Goal: Task Accomplishment & Management: Use online tool/utility

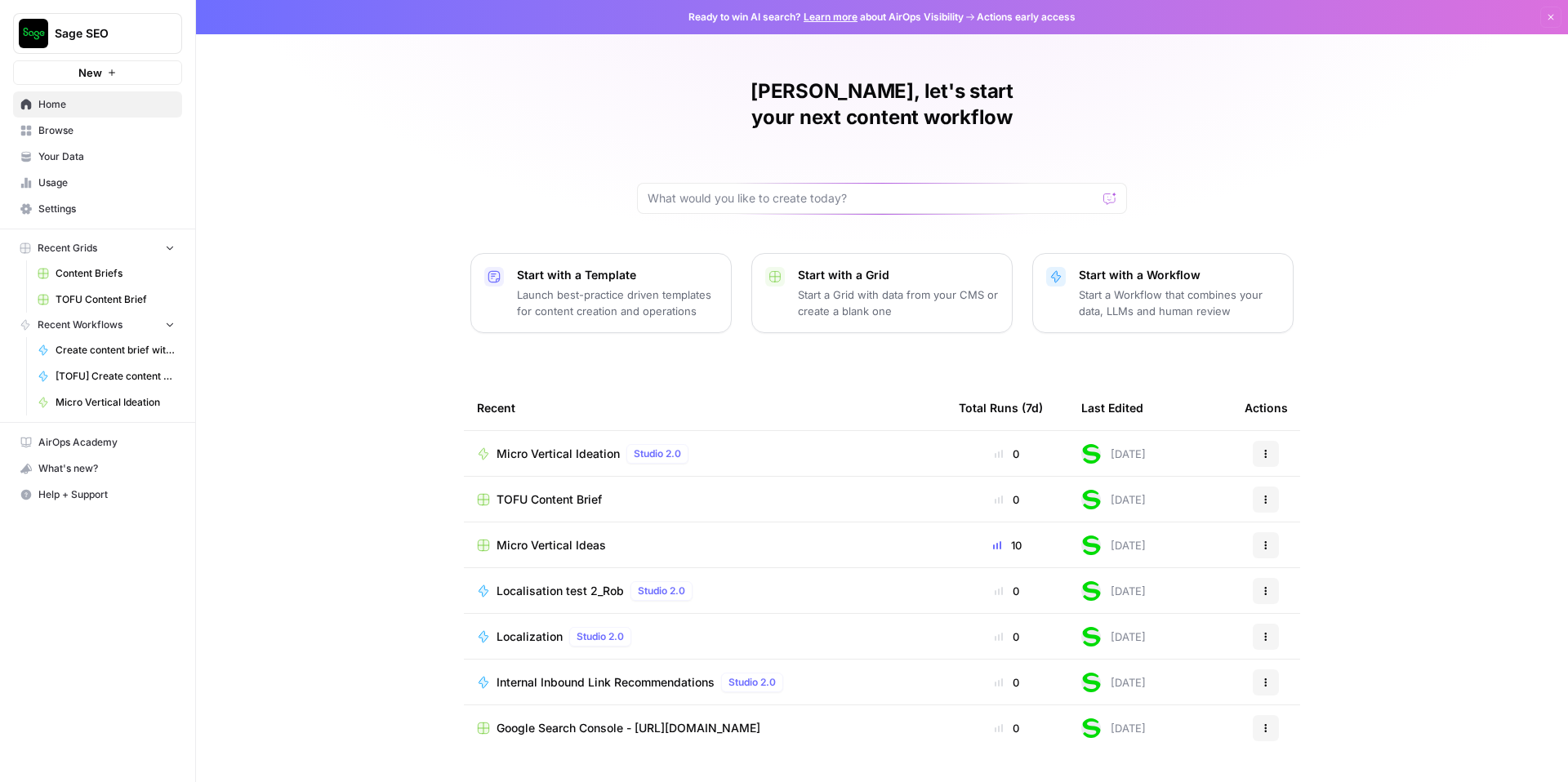
click at [137, 27] on span "Sage SEO" at bounding box center [104, 33] width 99 height 16
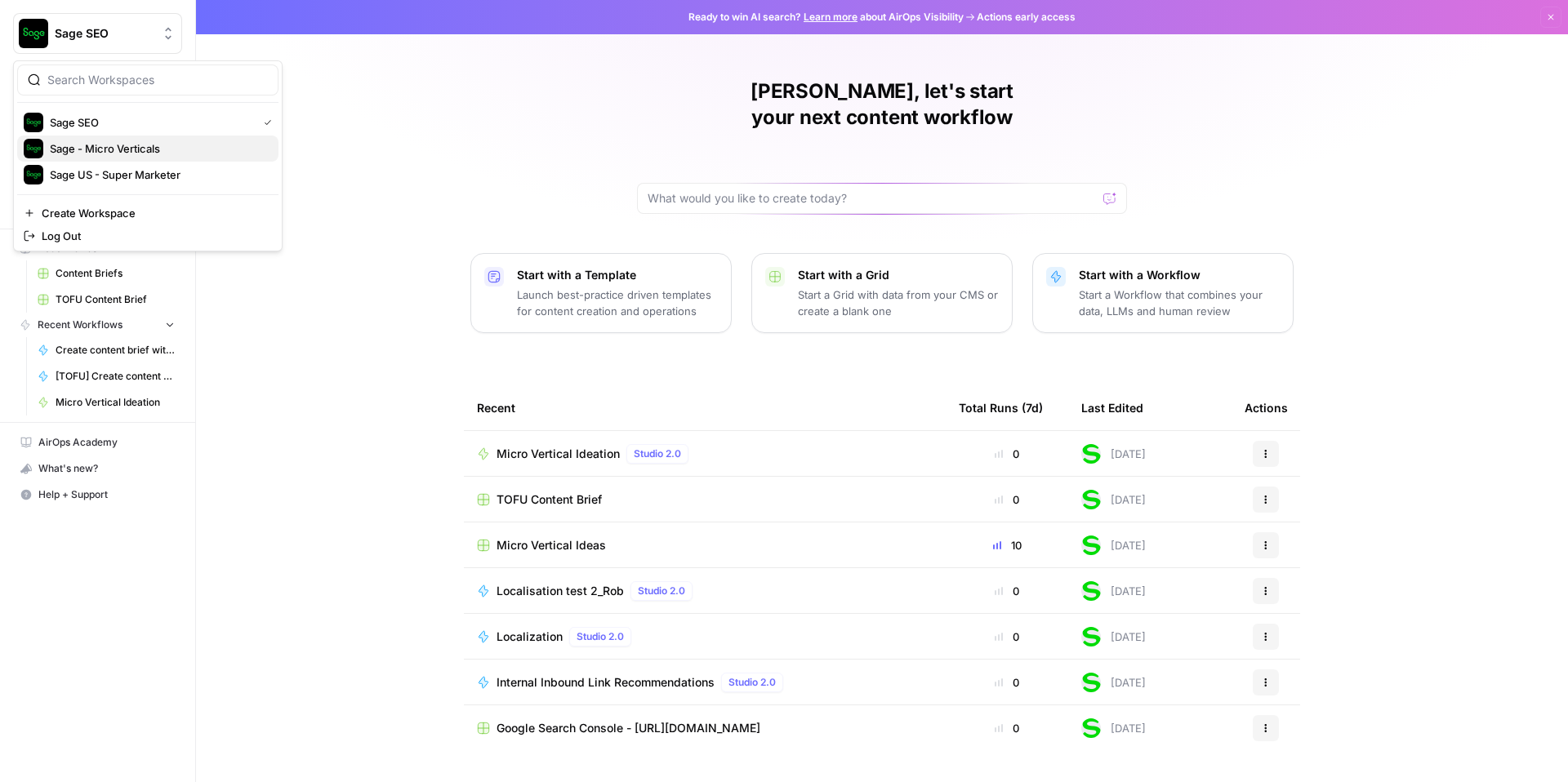
click at [99, 144] on span "Sage - Micro Verticals" at bounding box center [157, 149] width 216 height 16
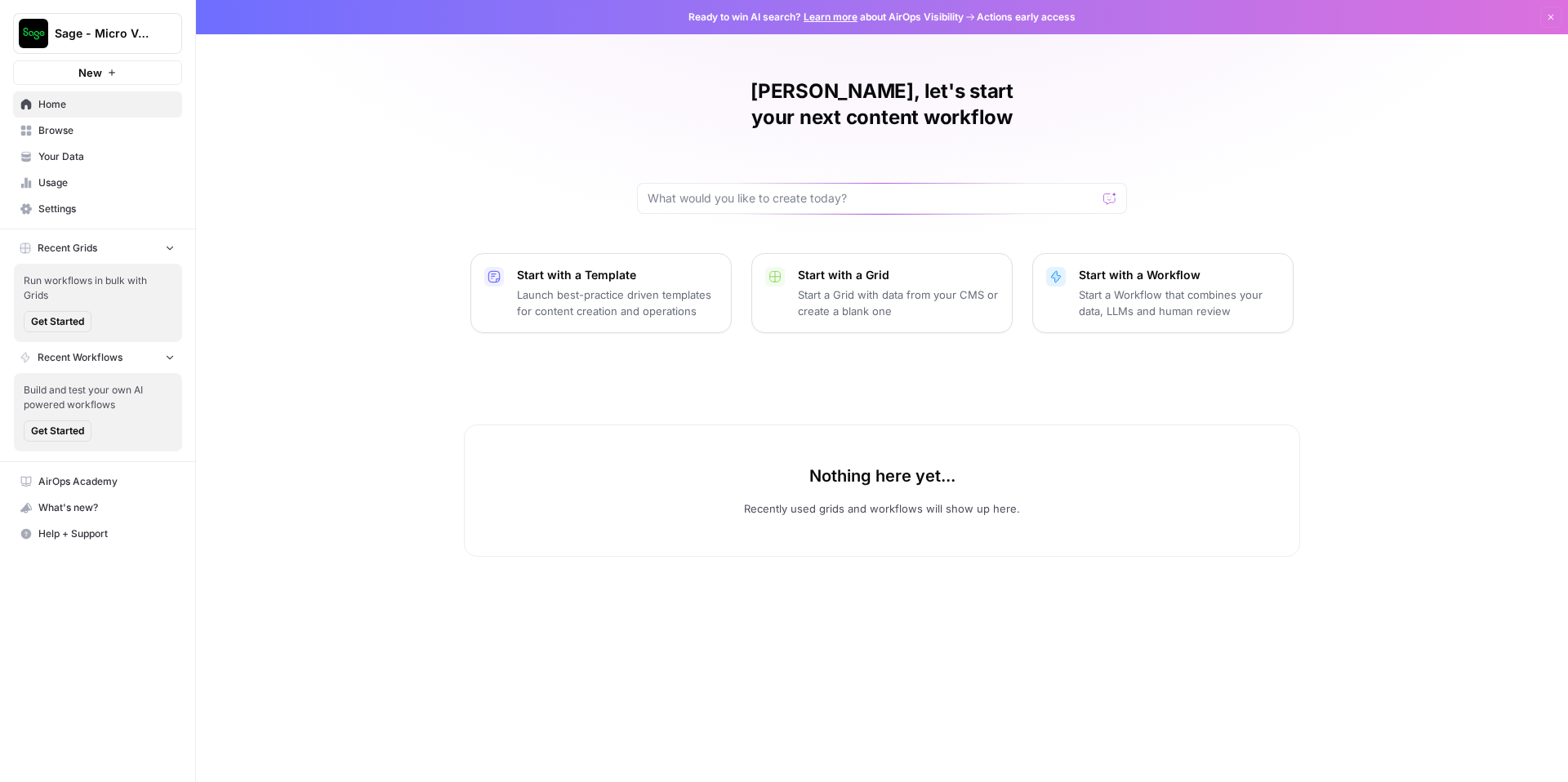
click at [86, 131] on span "Browse" at bounding box center [107, 130] width 137 height 15
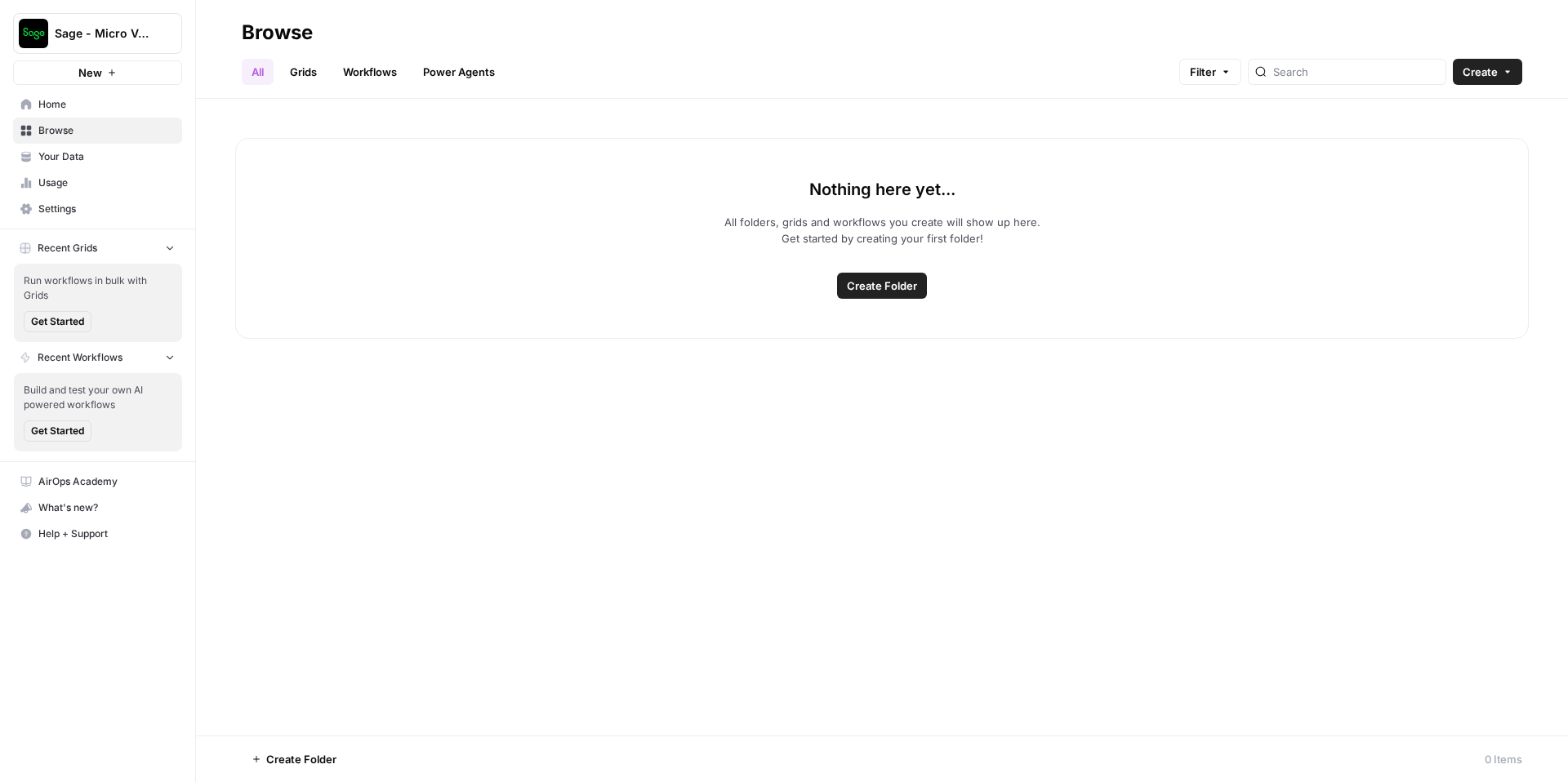
click at [304, 72] on link "Grids" at bounding box center [303, 72] width 47 height 26
click at [157, 29] on div "Sage - Micro Verticals" at bounding box center [115, 33] width 122 height 16
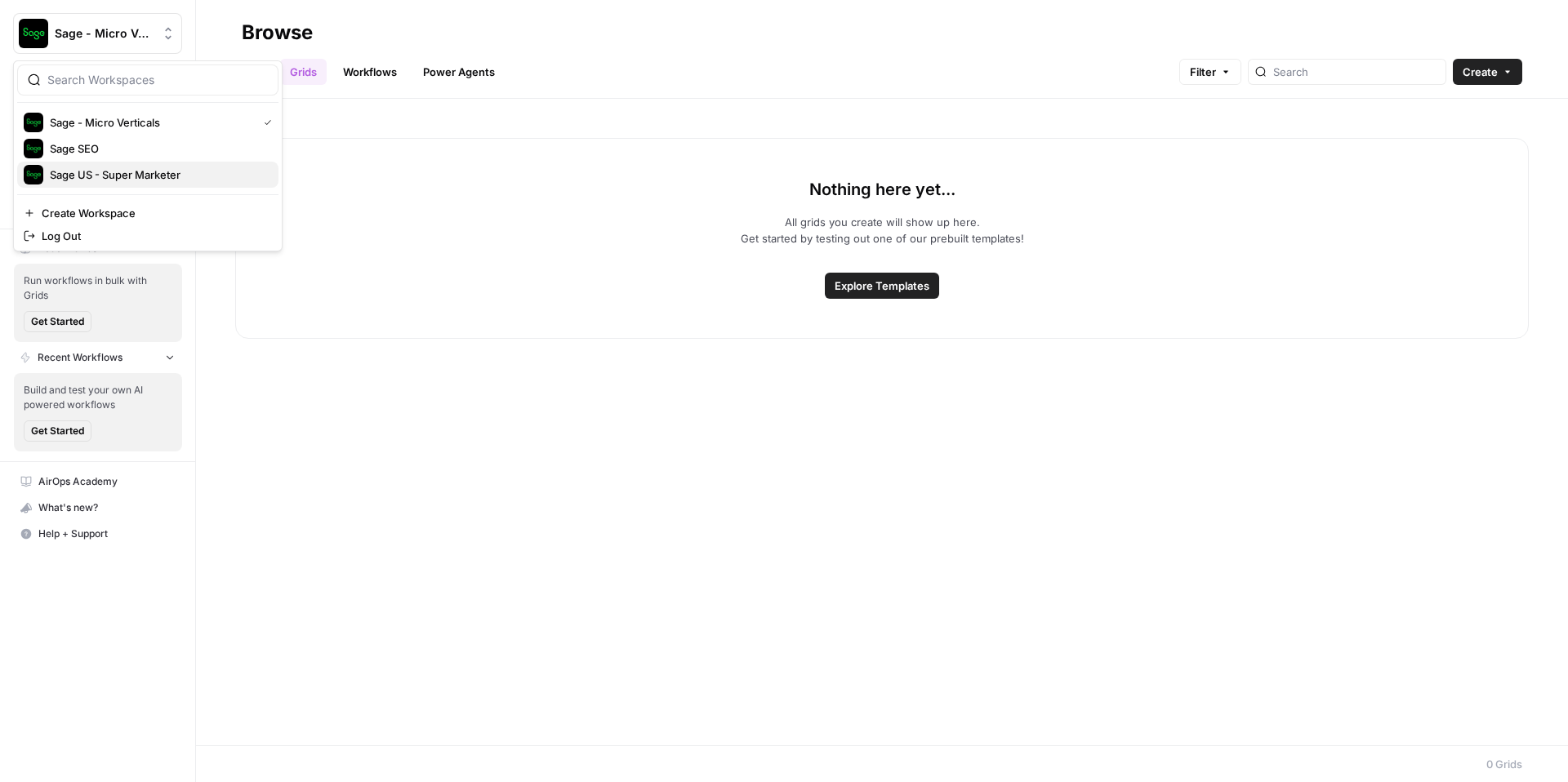
click at [166, 181] on span "Sage US - Super Marketer" at bounding box center [157, 174] width 216 height 16
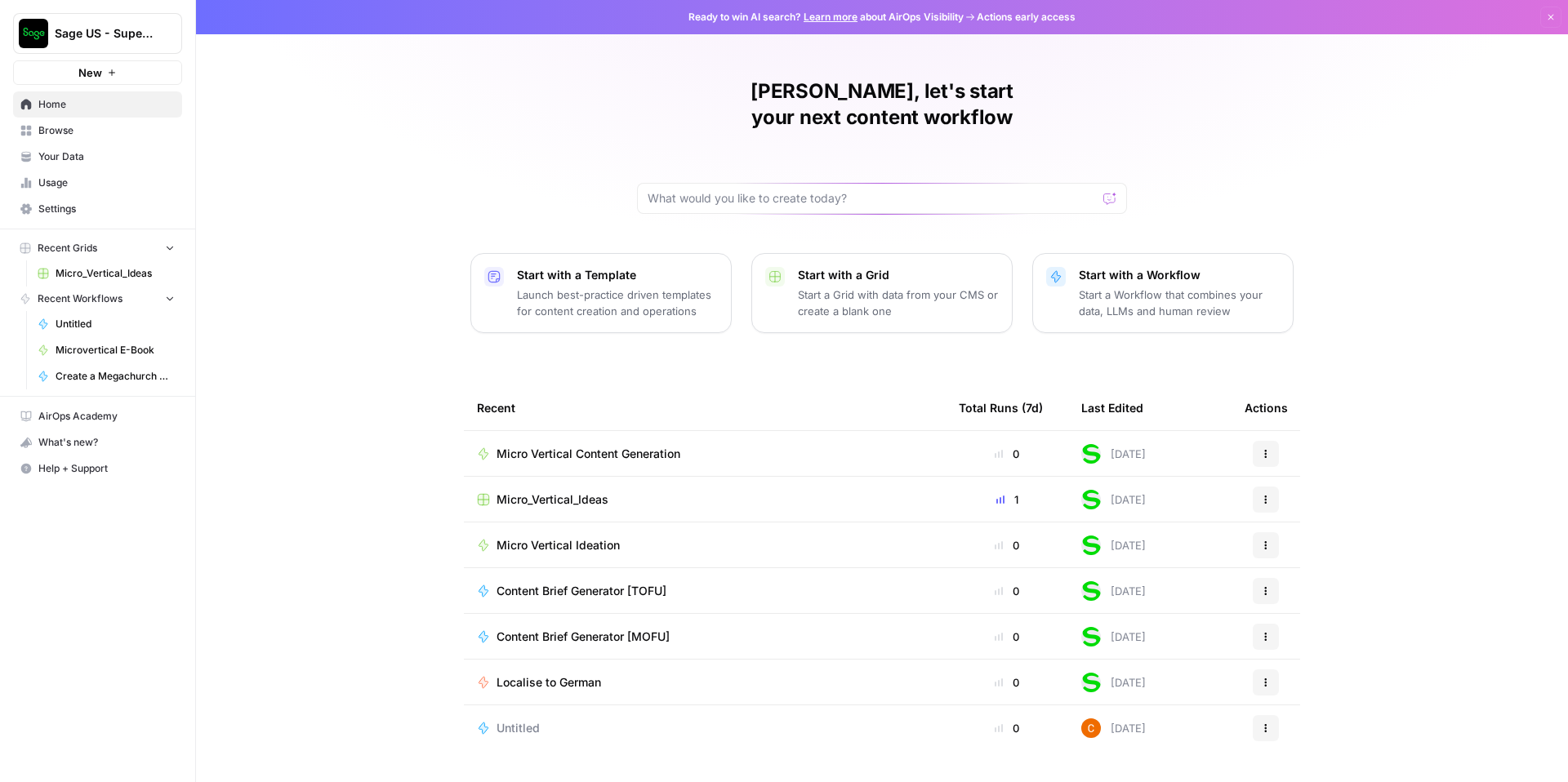
click at [103, 133] on span "Browse" at bounding box center [107, 130] width 137 height 15
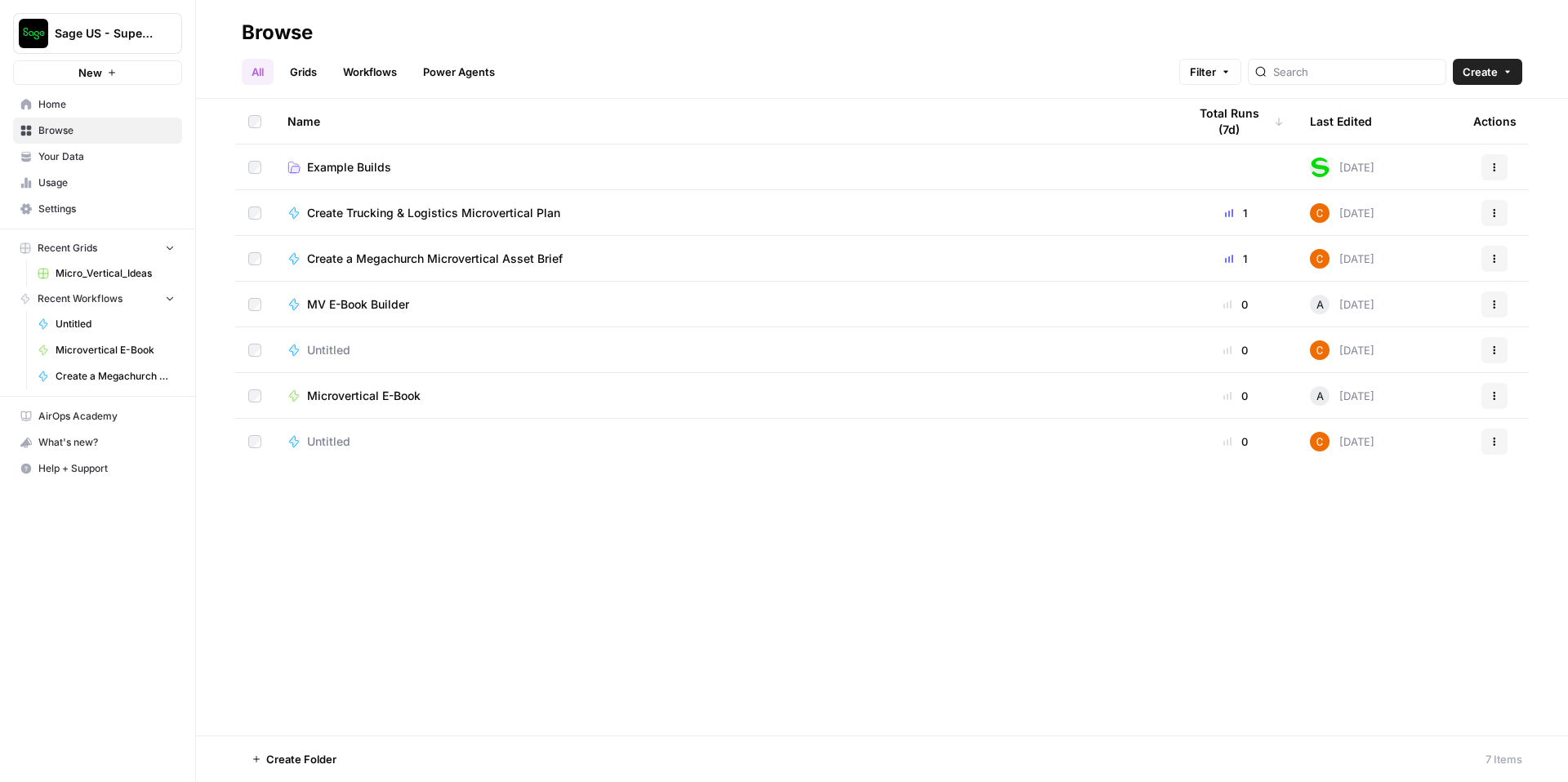
click at [435, 251] on span "Create a Megachurch Microvertical Asset Brief" at bounding box center [434, 259] width 255 height 16
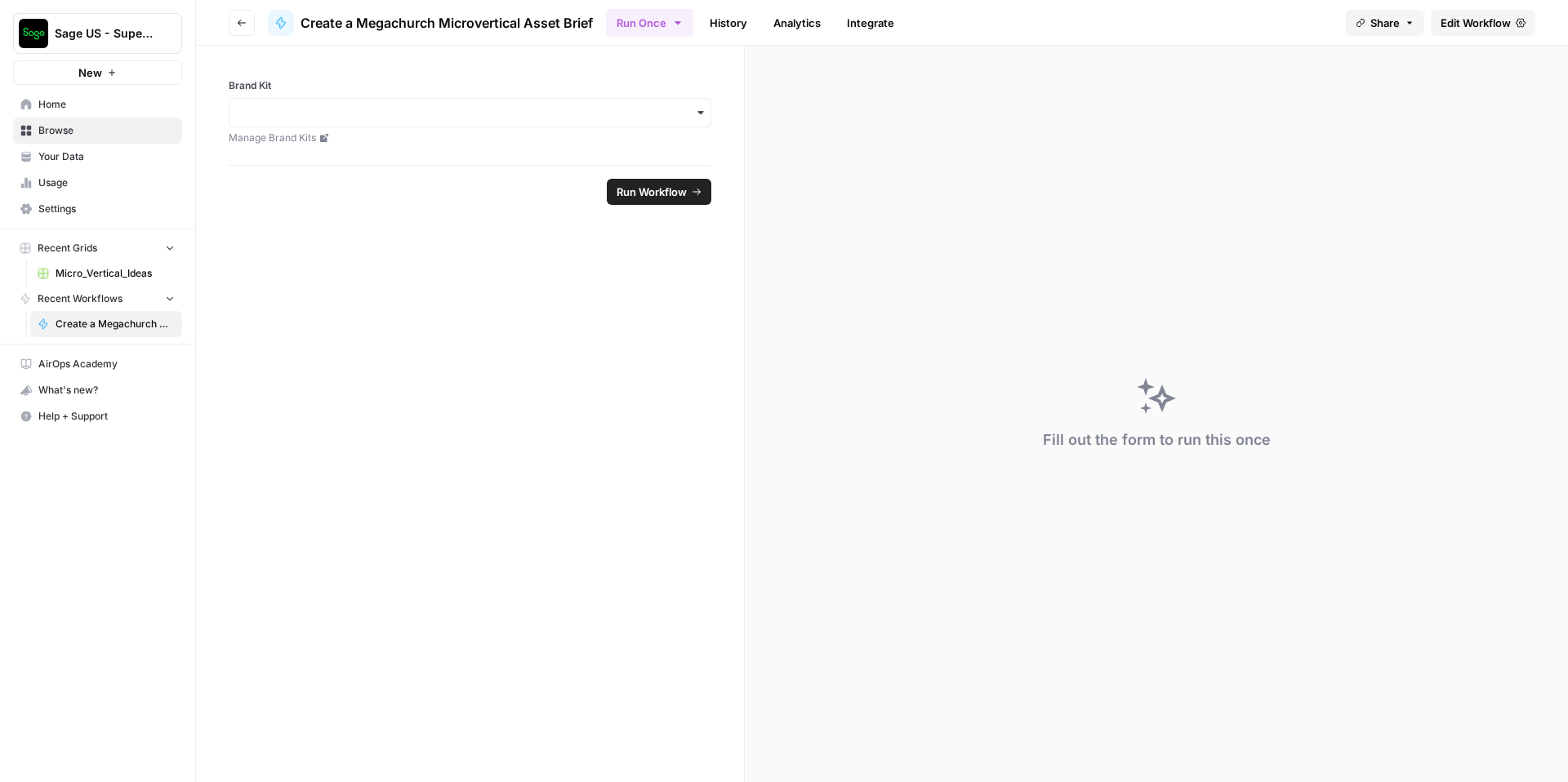
click at [1504, 16] on span "Edit Workflow" at bounding box center [1475, 22] width 70 height 16
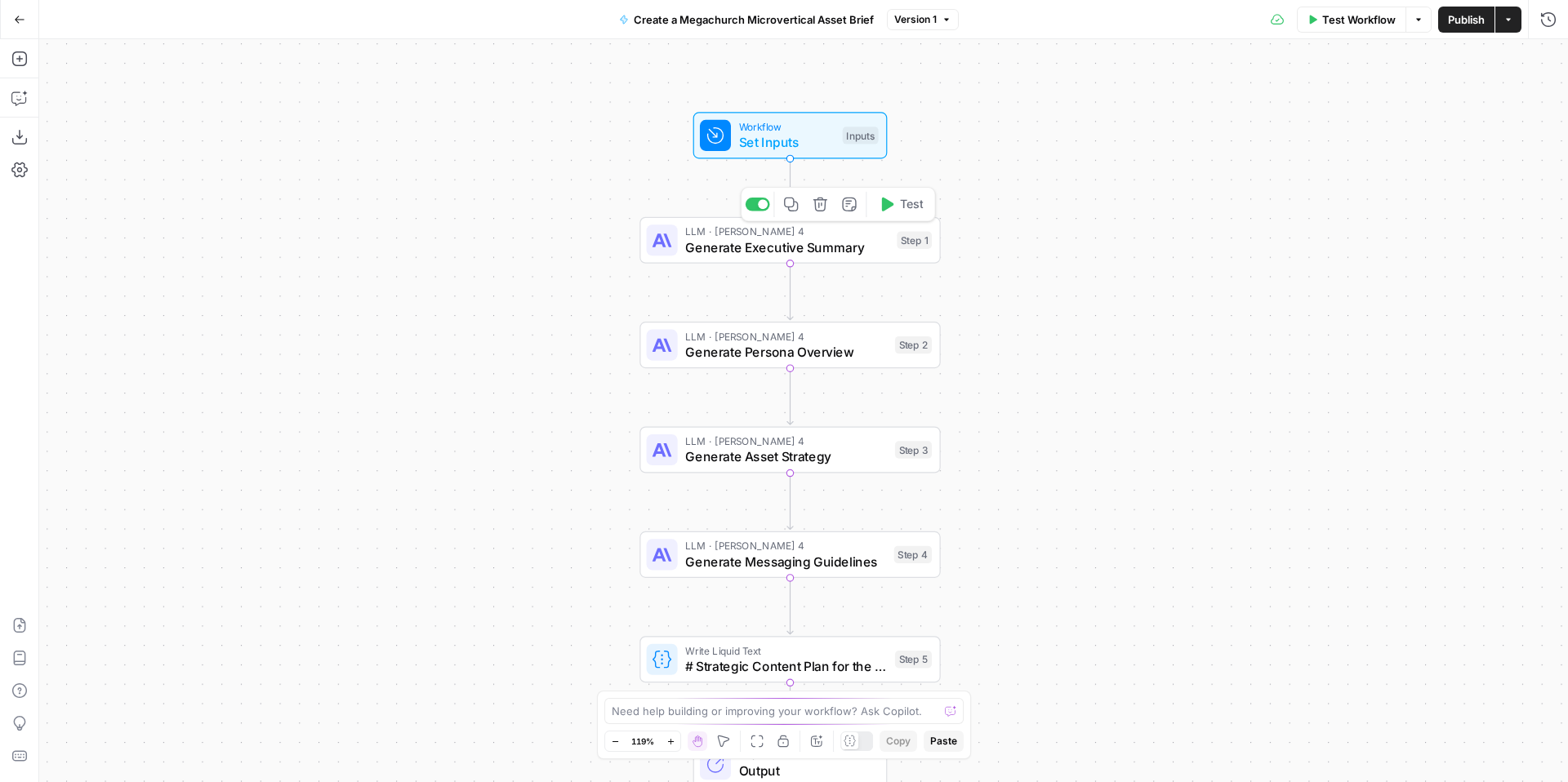
click at [851, 253] on span "Generate Executive Summary" at bounding box center [787, 247] width 204 height 20
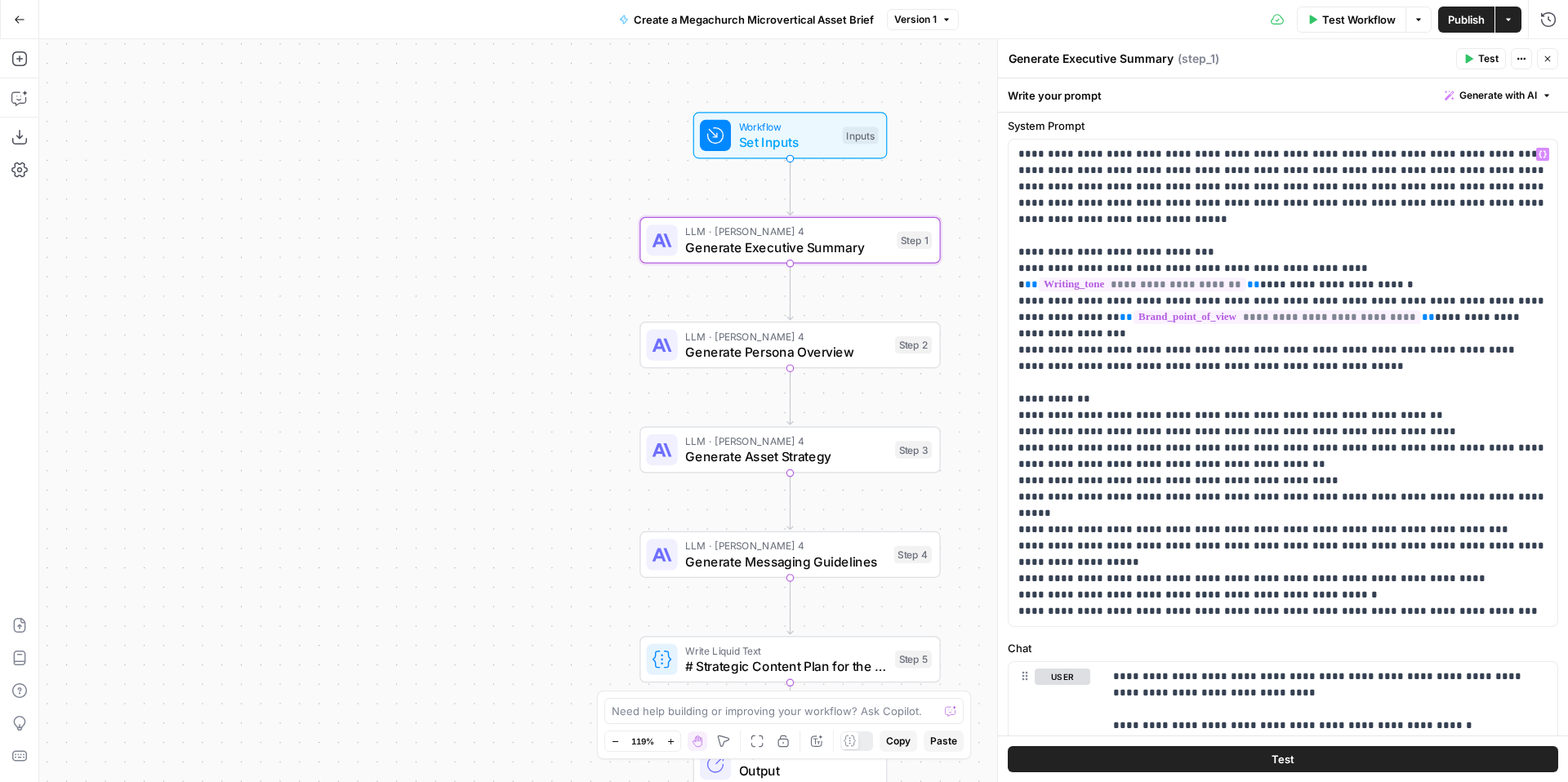
scroll to position [52, 0]
click at [824, 342] on span "Generate Persona Overview" at bounding box center [786, 352] width 201 height 20
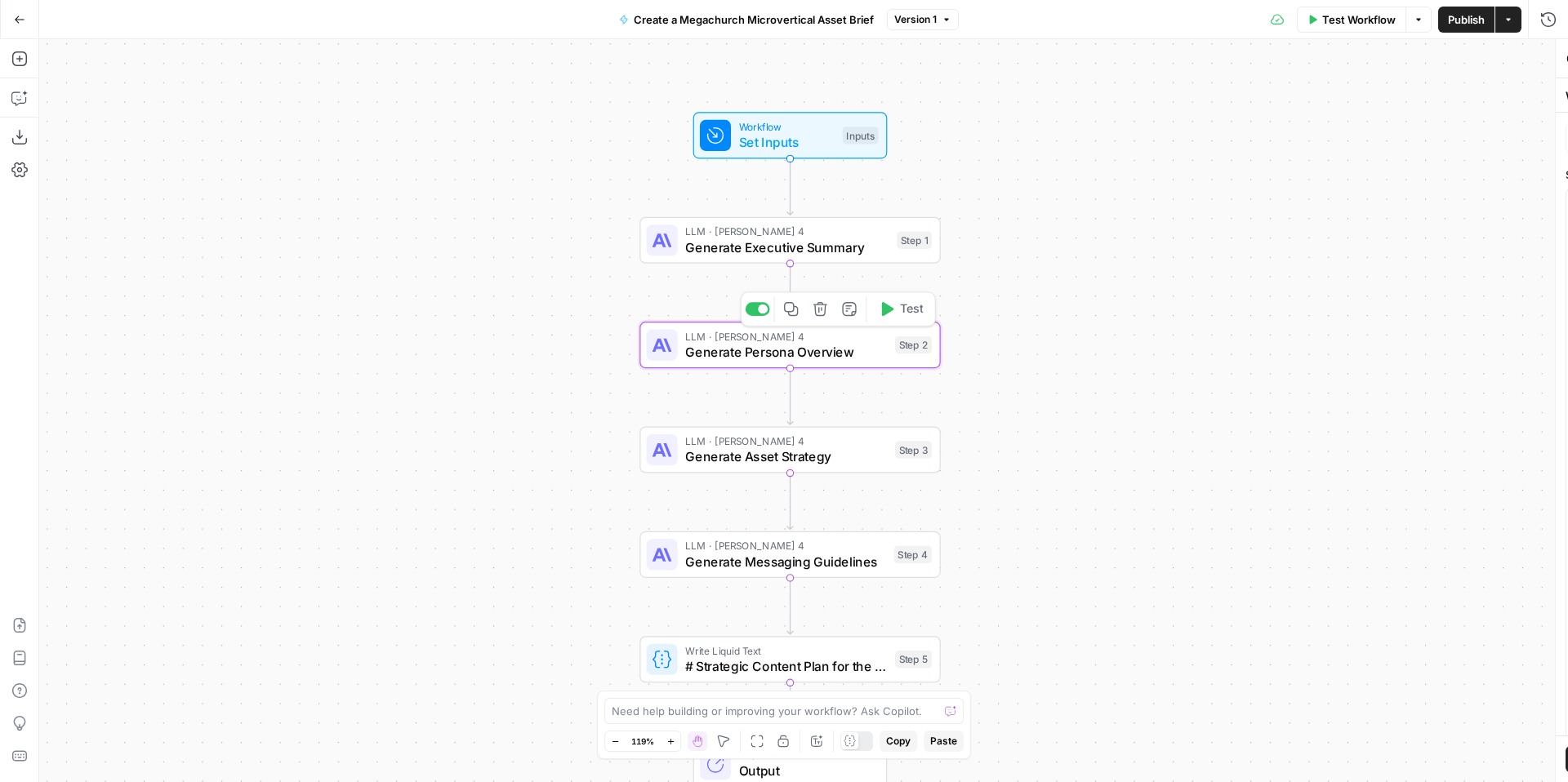
type textarea "Generate Persona Overview"
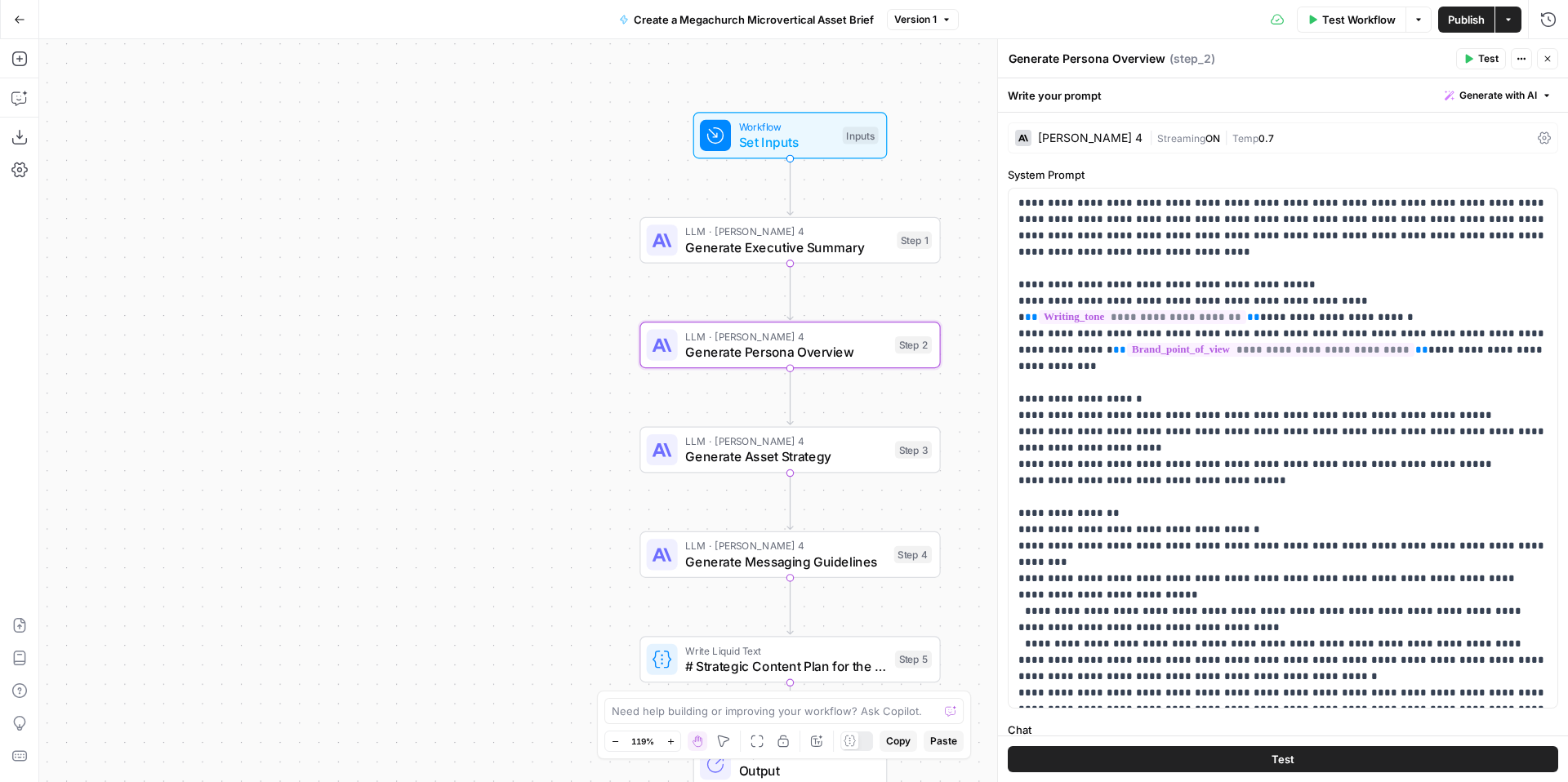
click at [767, 263] on div "Workflow Set Inputs Inputs LLM · Claude Sonnet 4 Generate Executive Summary Ste…" at bounding box center [803, 411] width 1529 height 743
click at [736, 252] on span "Generate Executive Summary" at bounding box center [787, 247] width 204 height 20
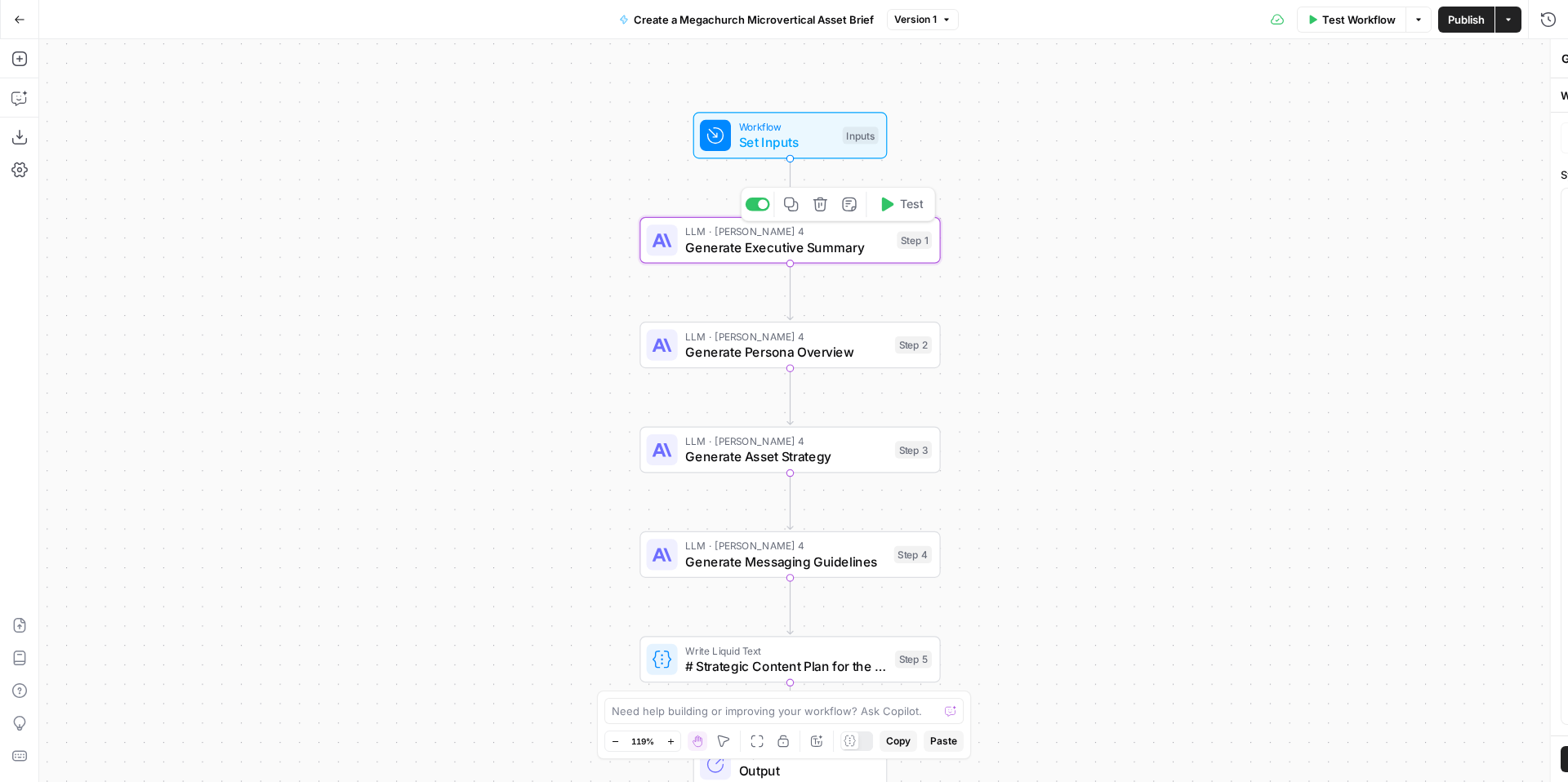
type textarea "Generate Executive Summary"
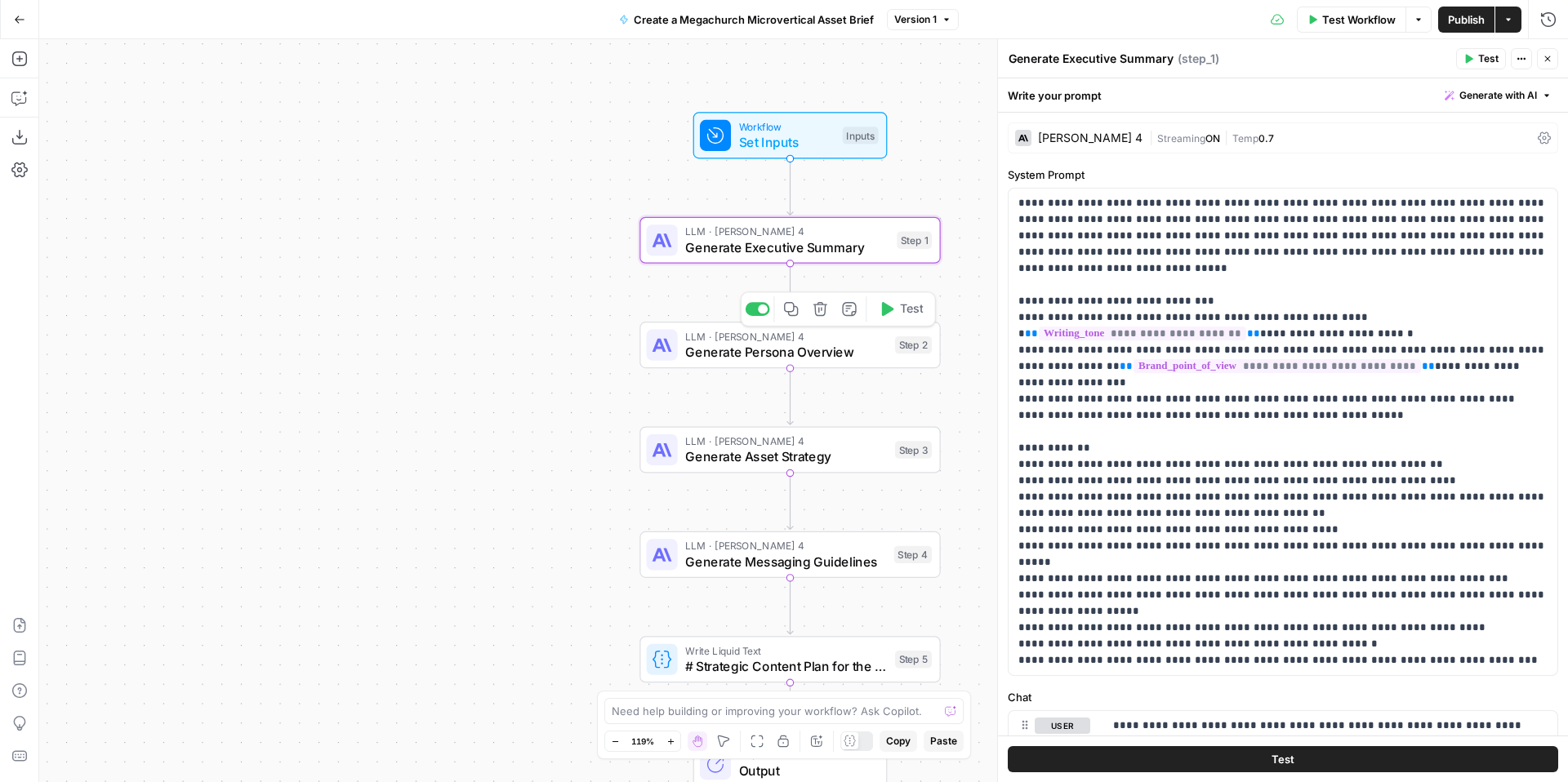
click at [735, 360] on span "Generate Persona Overview" at bounding box center [786, 352] width 201 height 20
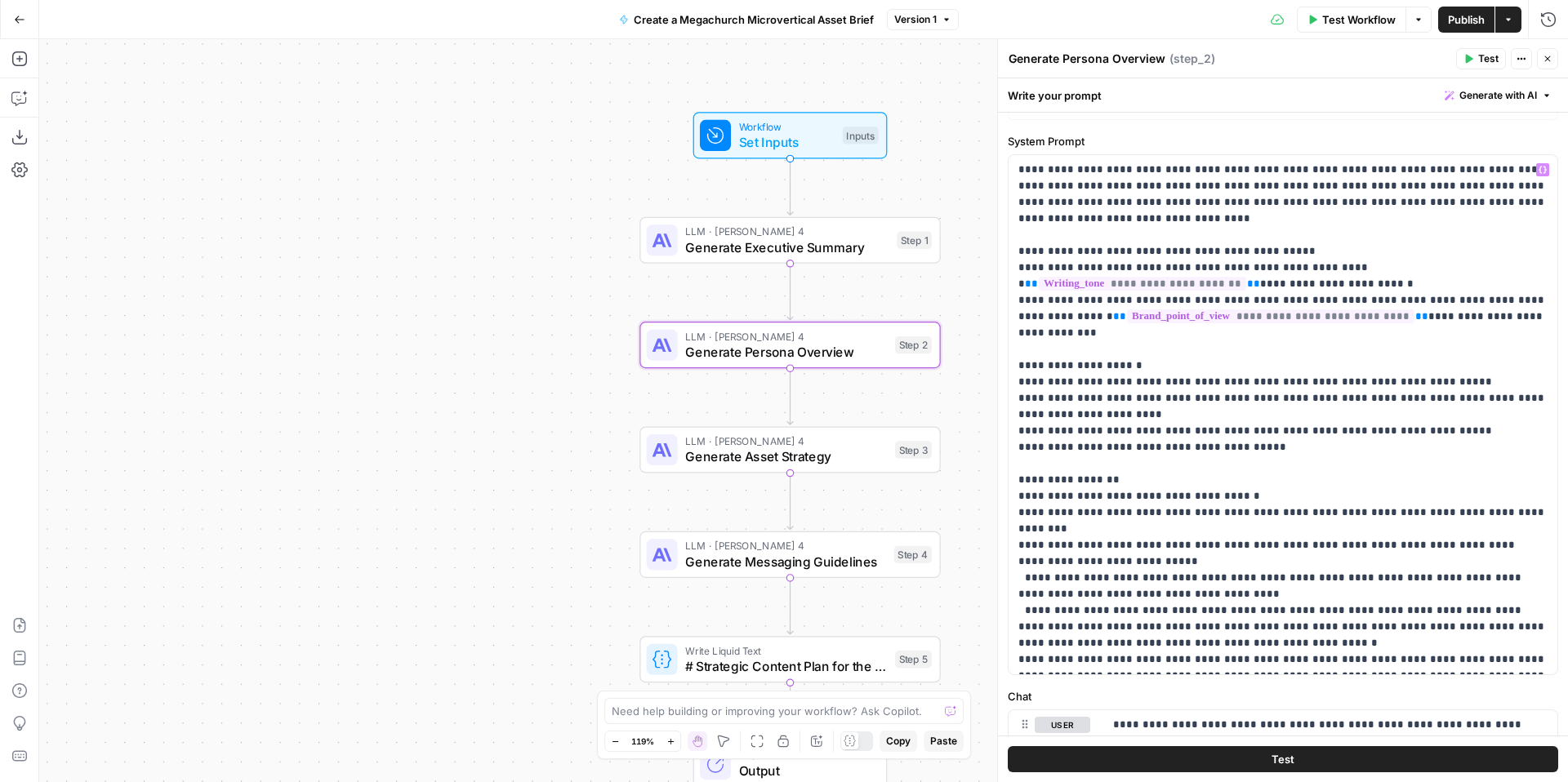
scroll to position [0, 0]
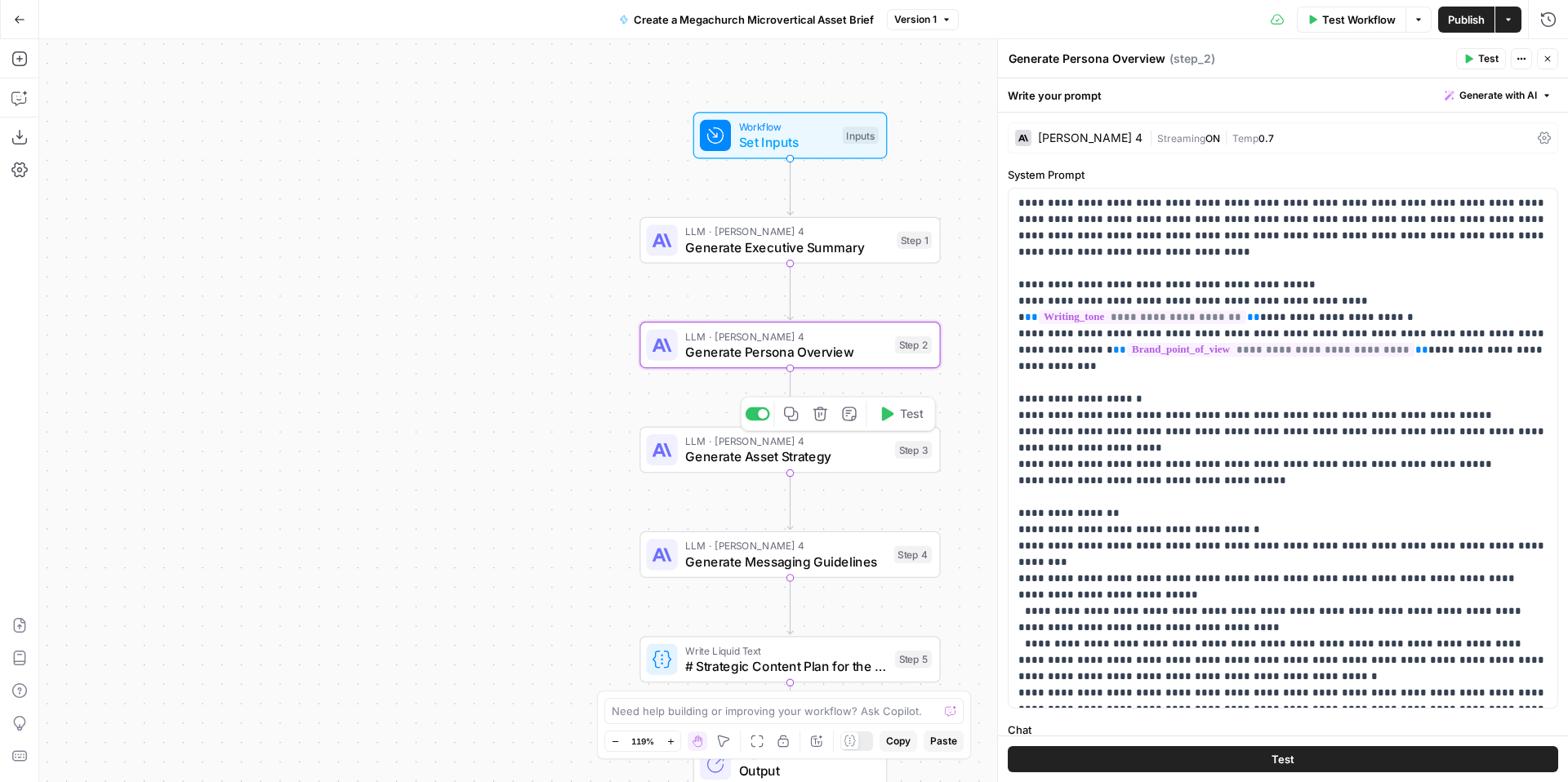
click at [749, 446] on span "Generate Asset Strategy" at bounding box center [786, 456] width 201 height 20
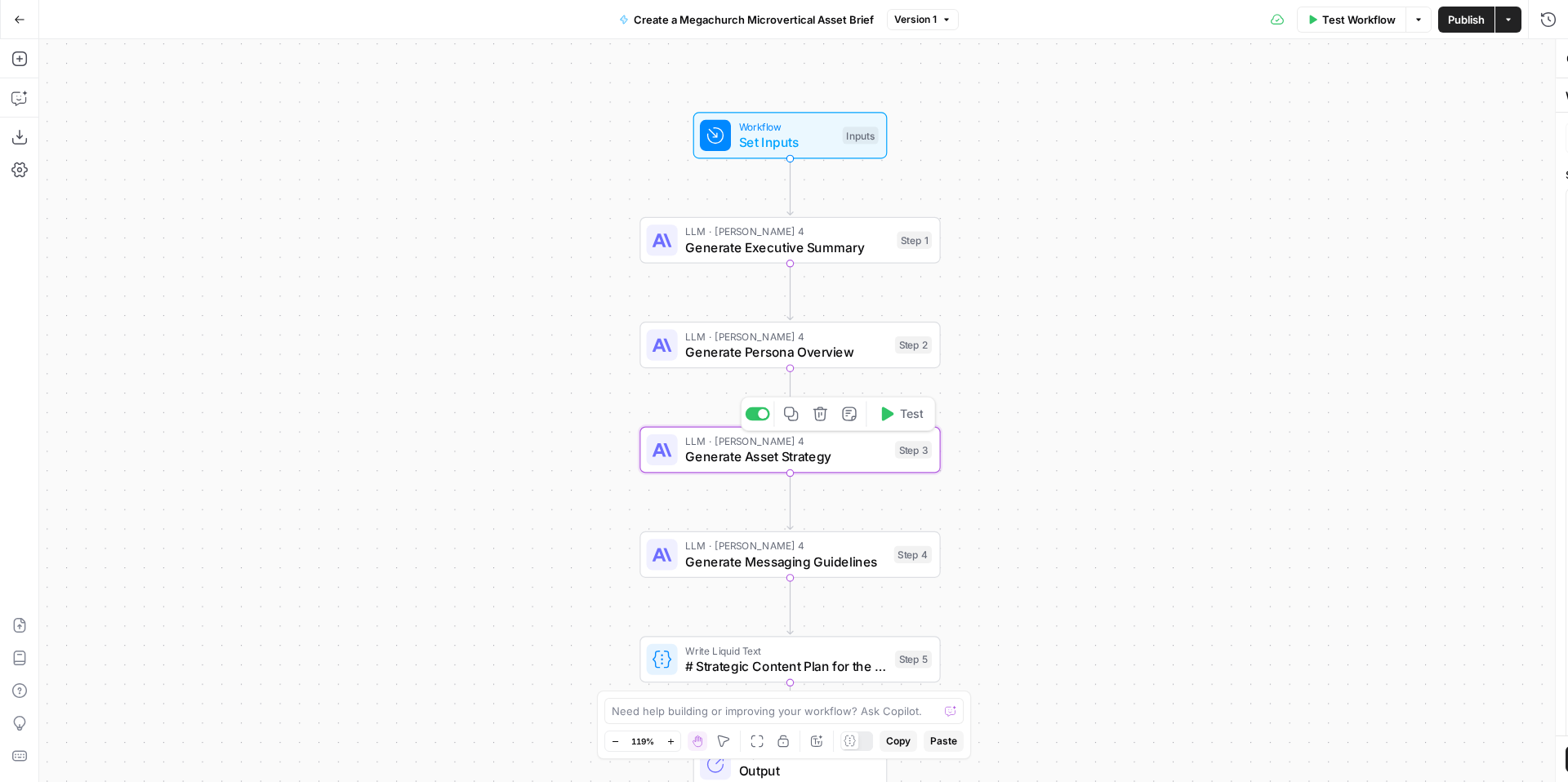
type textarea "Generate Asset Strategy"
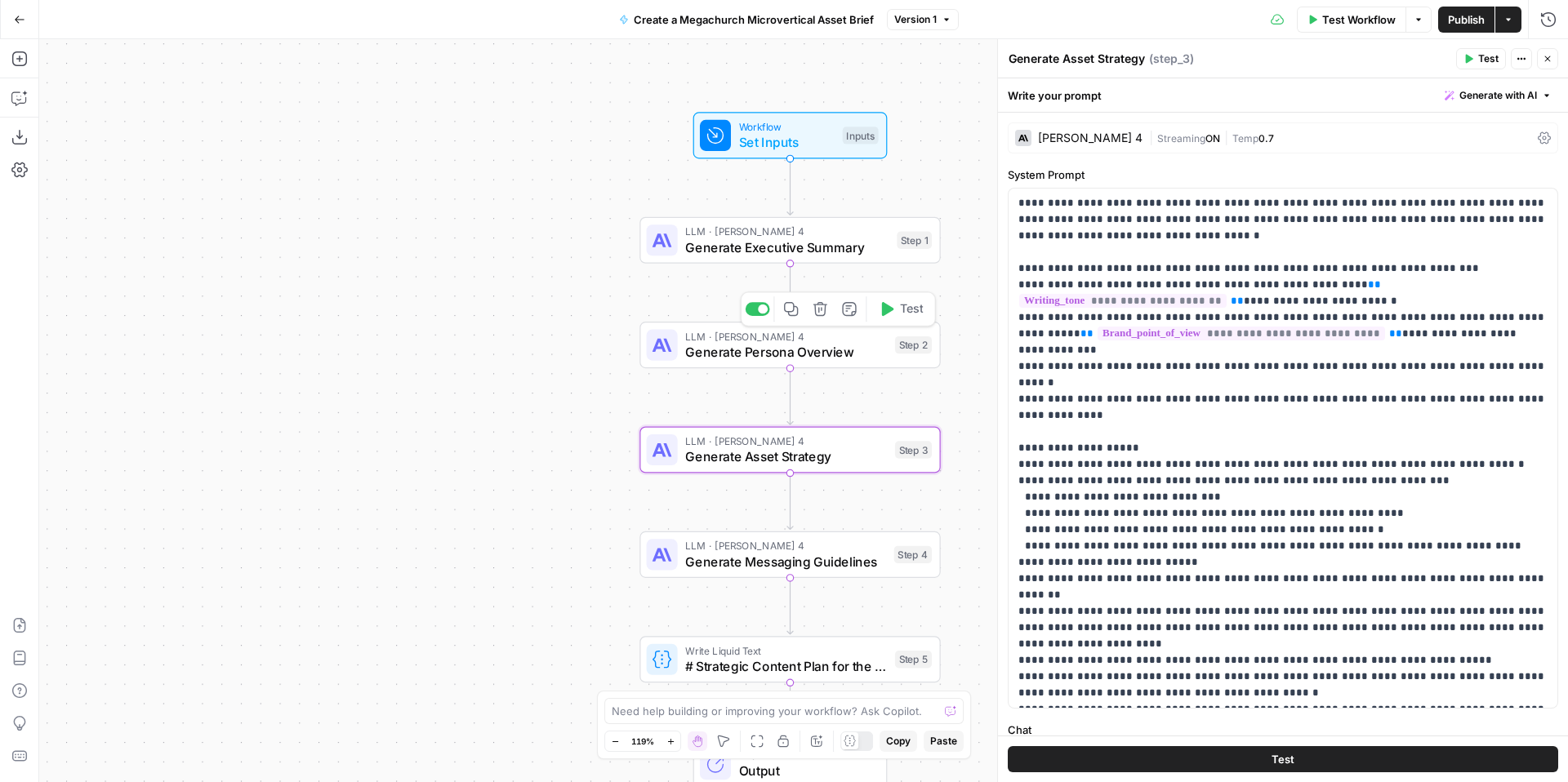
click at [712, 351] on span "Generate Persona Overview" at bounding box center [786, 352] width 201 height 20
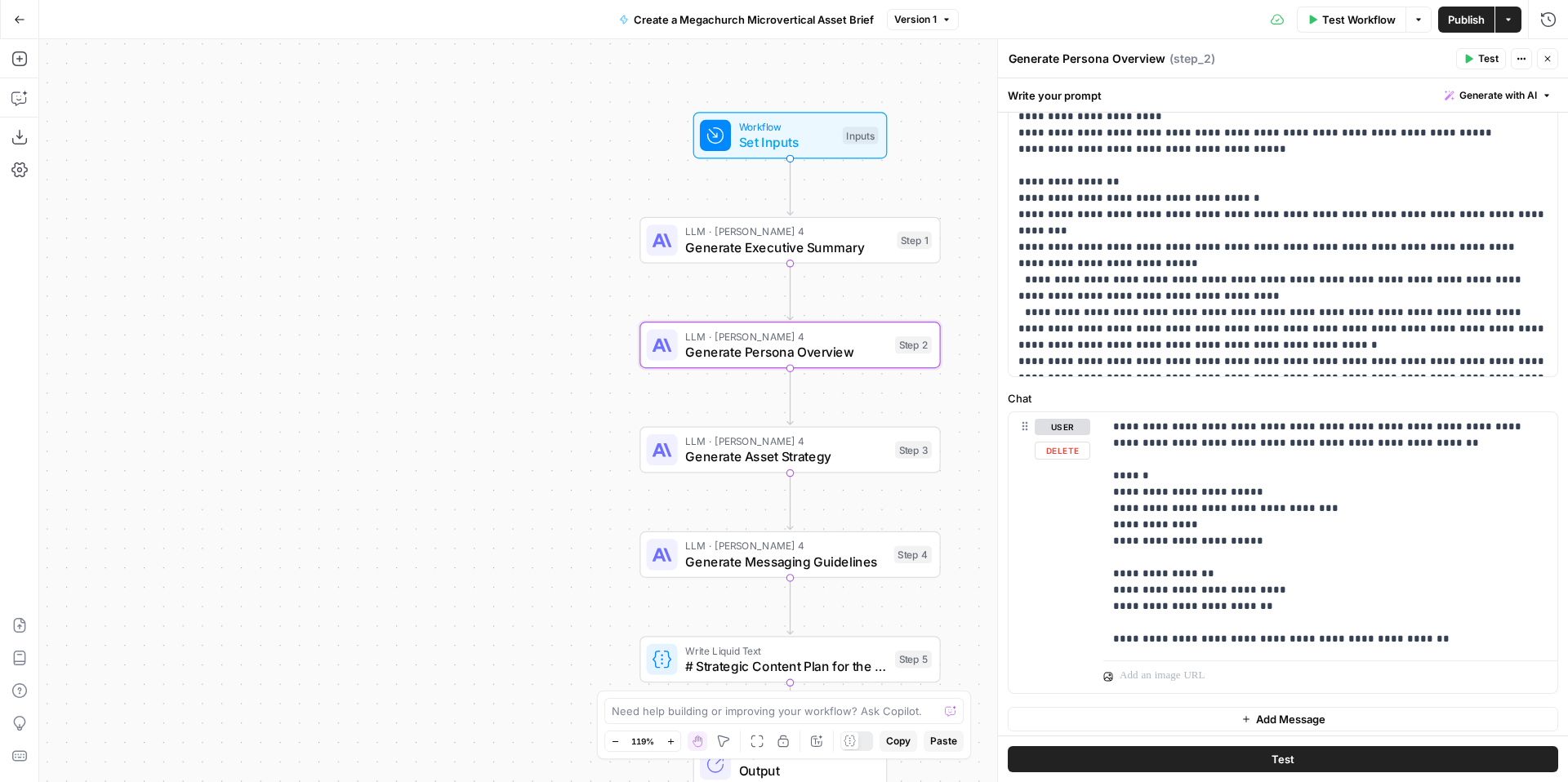
scroll to position [337, 0]
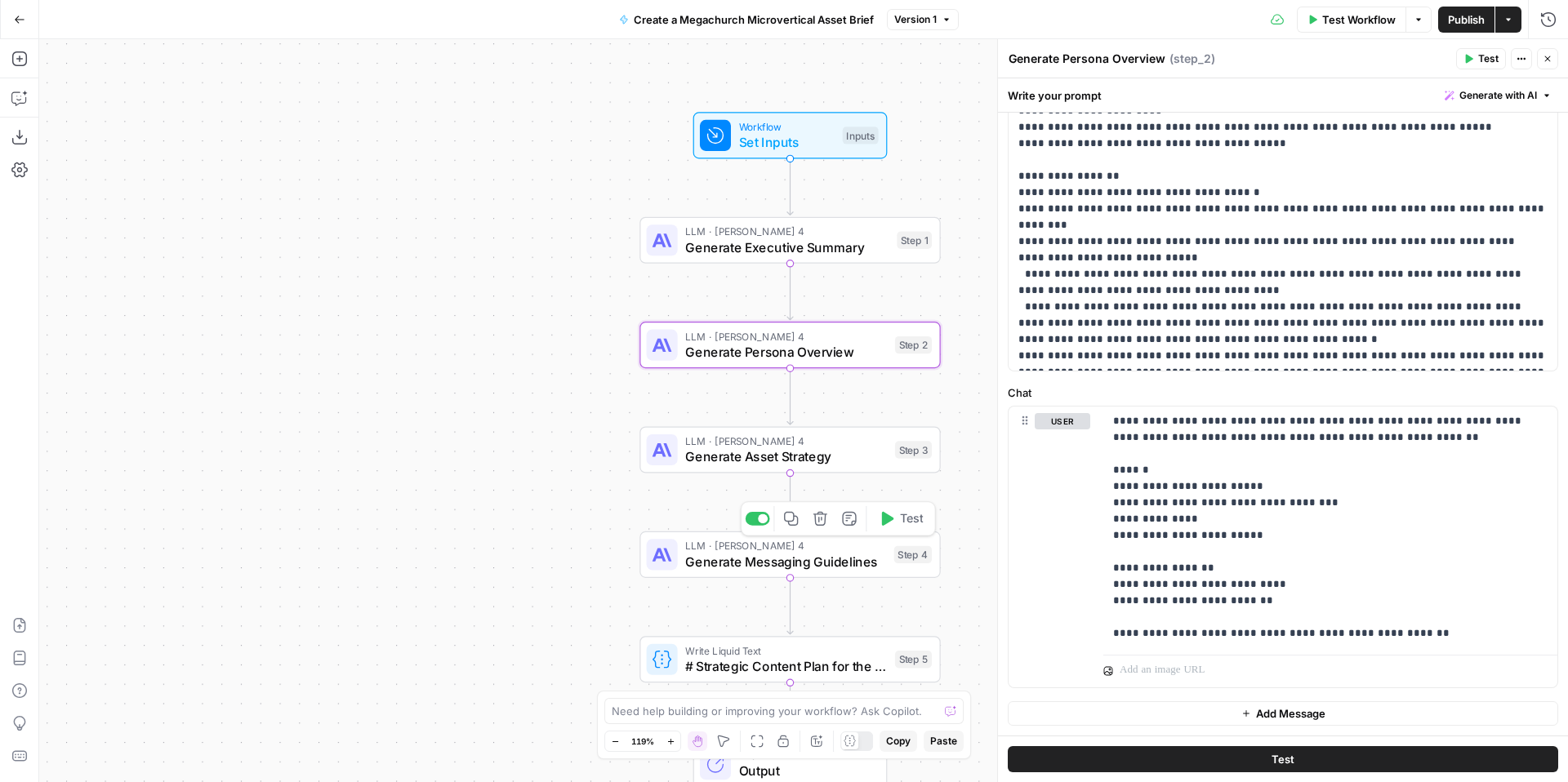
click at [761, 555] on span "Generate Messaging Guidelines" at bounding box center [785, 562] width 201 height 20
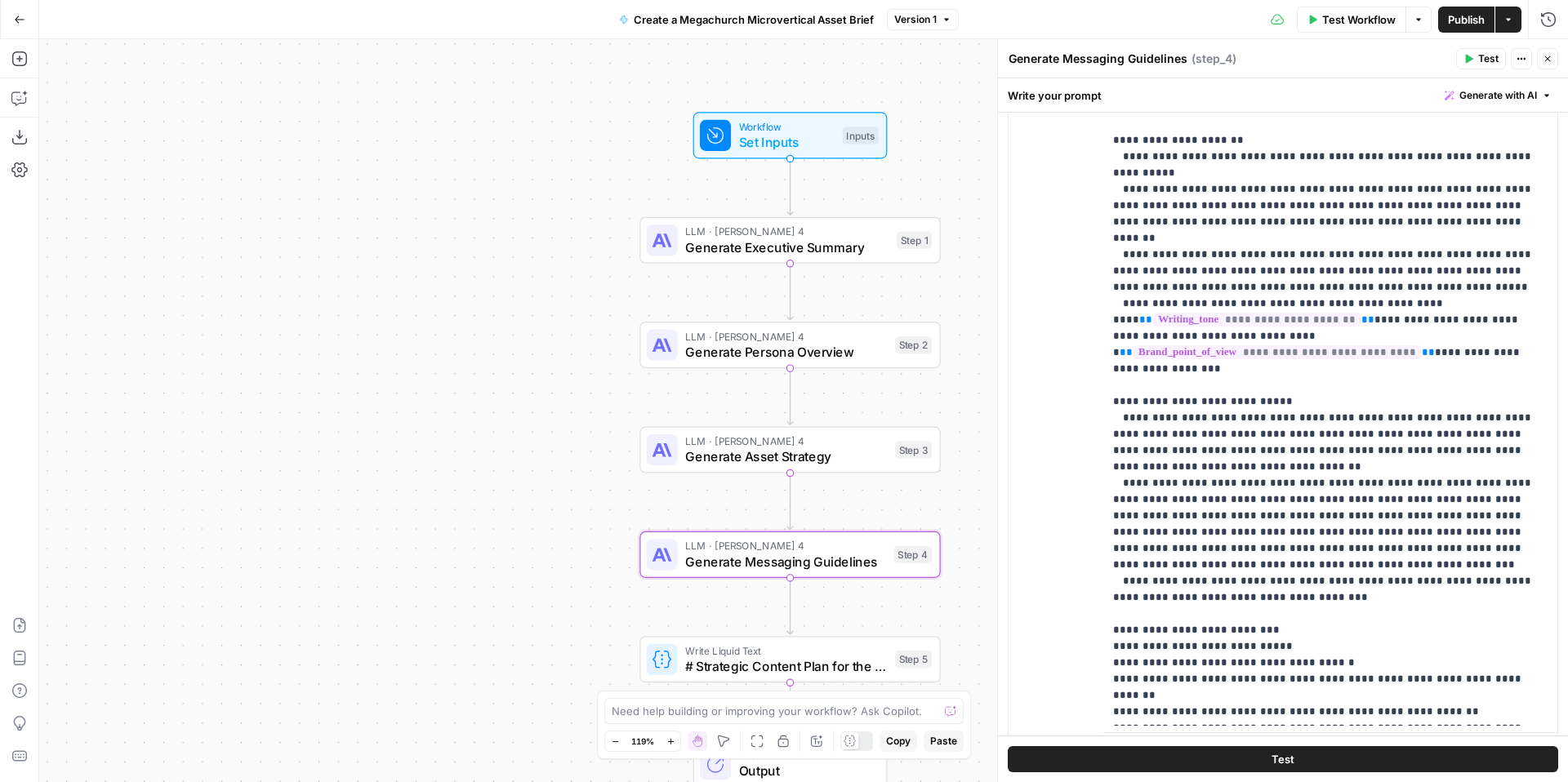
scroll to position [581, 0]
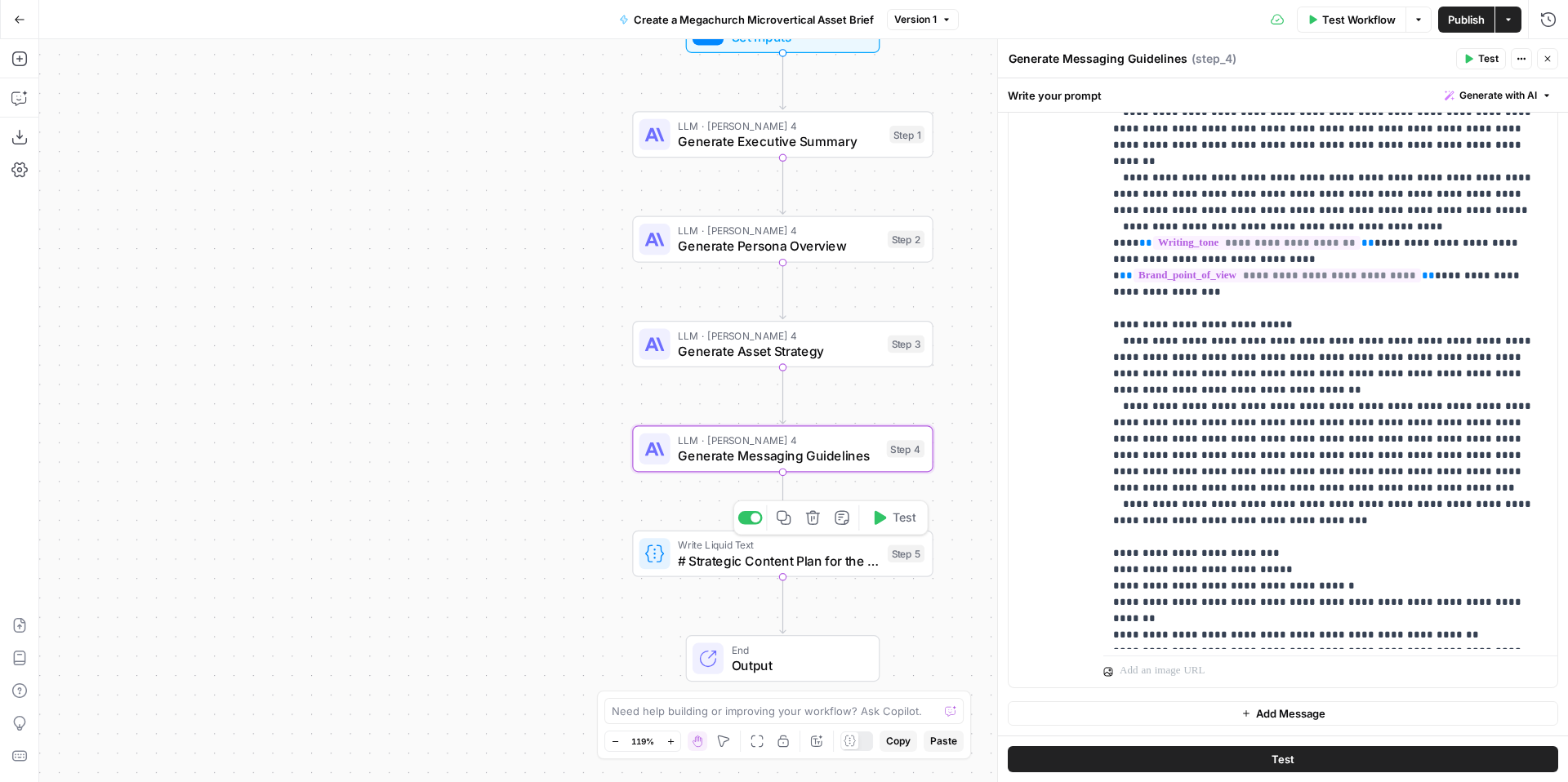
click at [793, 564] on span "# Strategic Content Plan for the Megachurch Microvertical – Sage Intacct {{ ste…" at bounding box center [778, 561] width 201 height 20
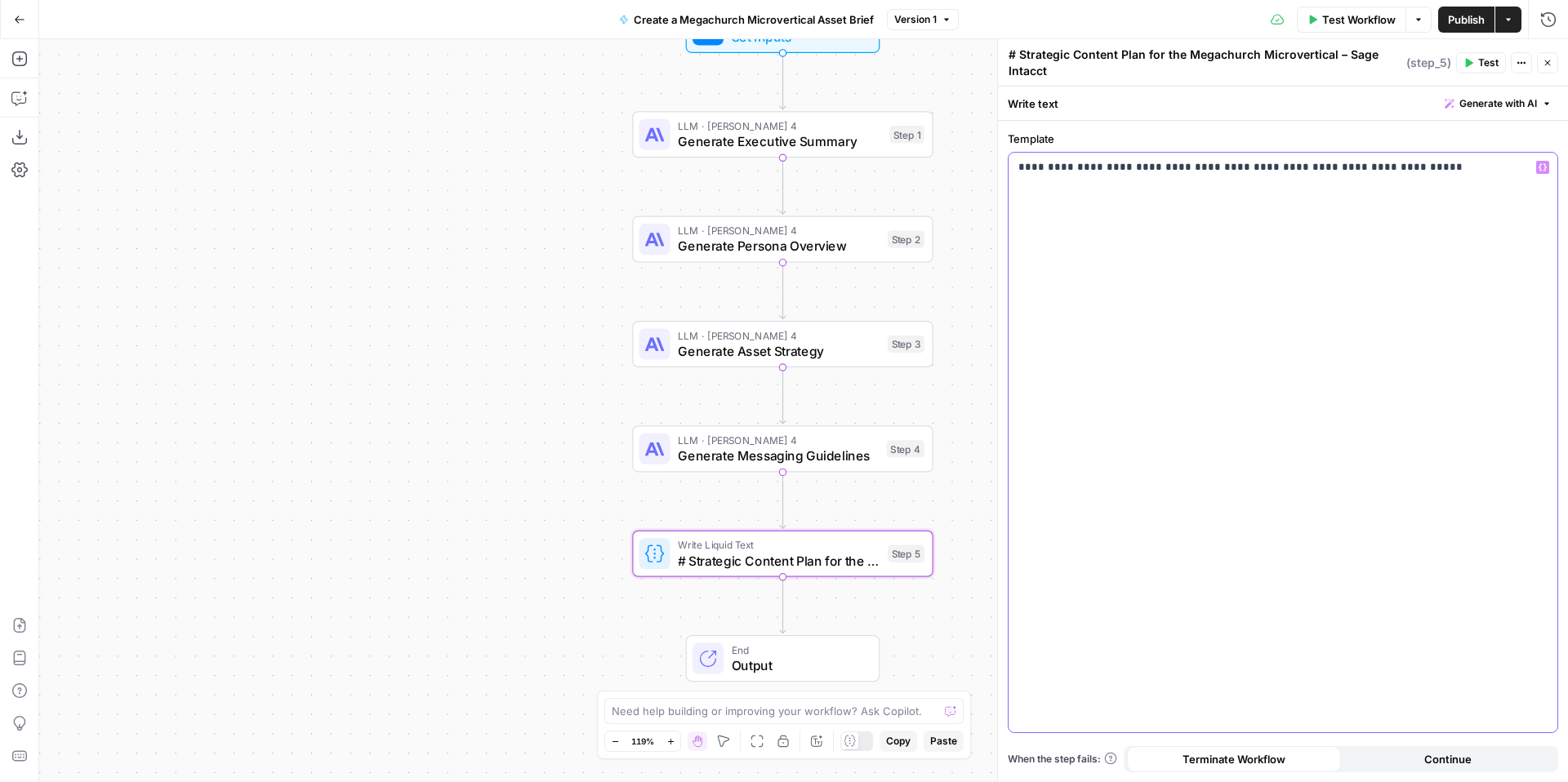
click at [1138, 489] on div "**********" at bounding box center [1282, 442] width 549 height 580
click at [838, 658] on span "Output" at bounding box center [797, 665] width 132 height 20
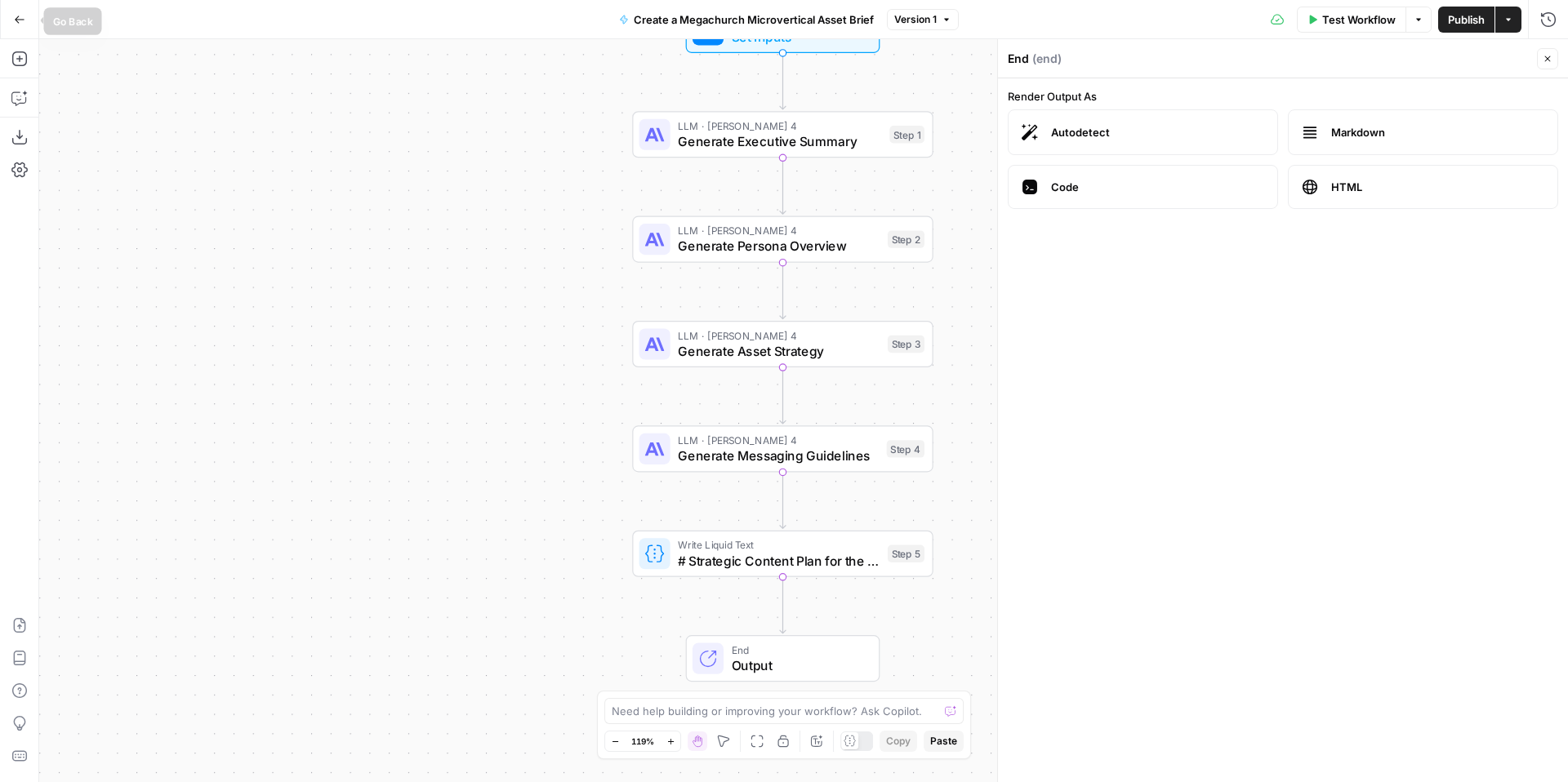
click at [10, 13] on button "Go Back" at bounding box center [20, 20] width 29 height 29
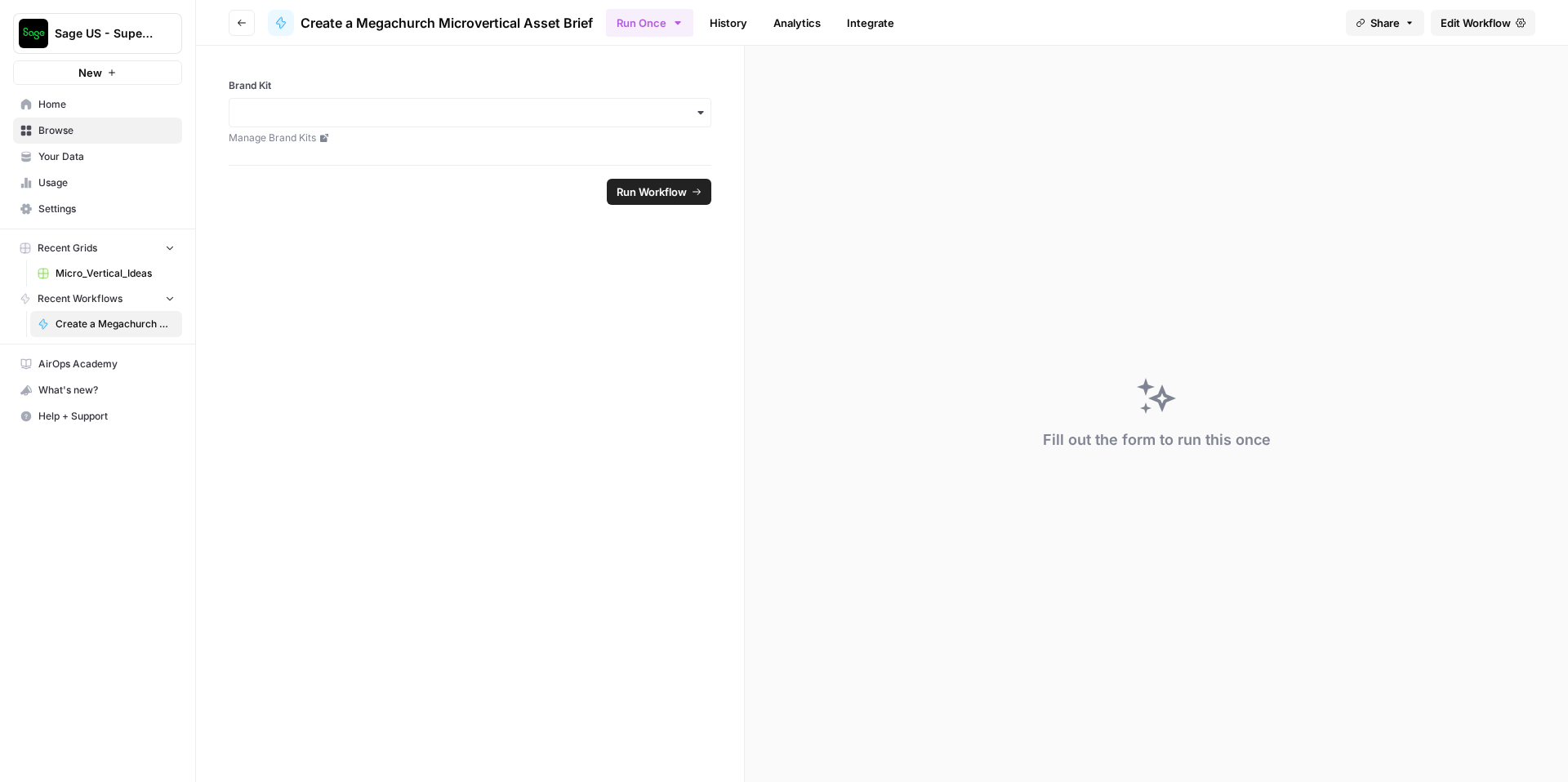
click at [67, 111] on span "Home" at bounding box center [107, 104] width 137 height 15
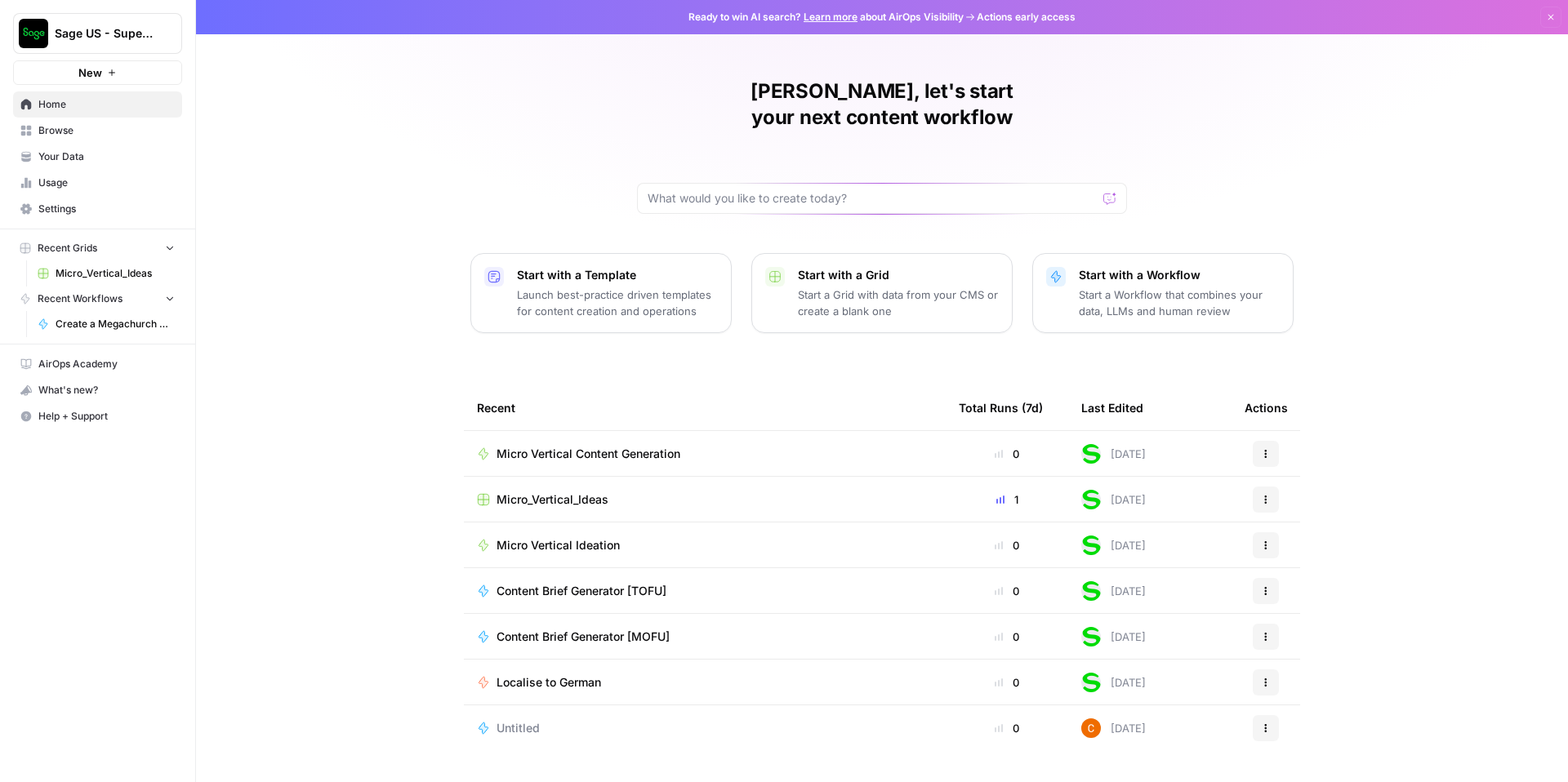
click at [73, 134] on span "Browse" at bounding box center [107, 130] width 137 height 15
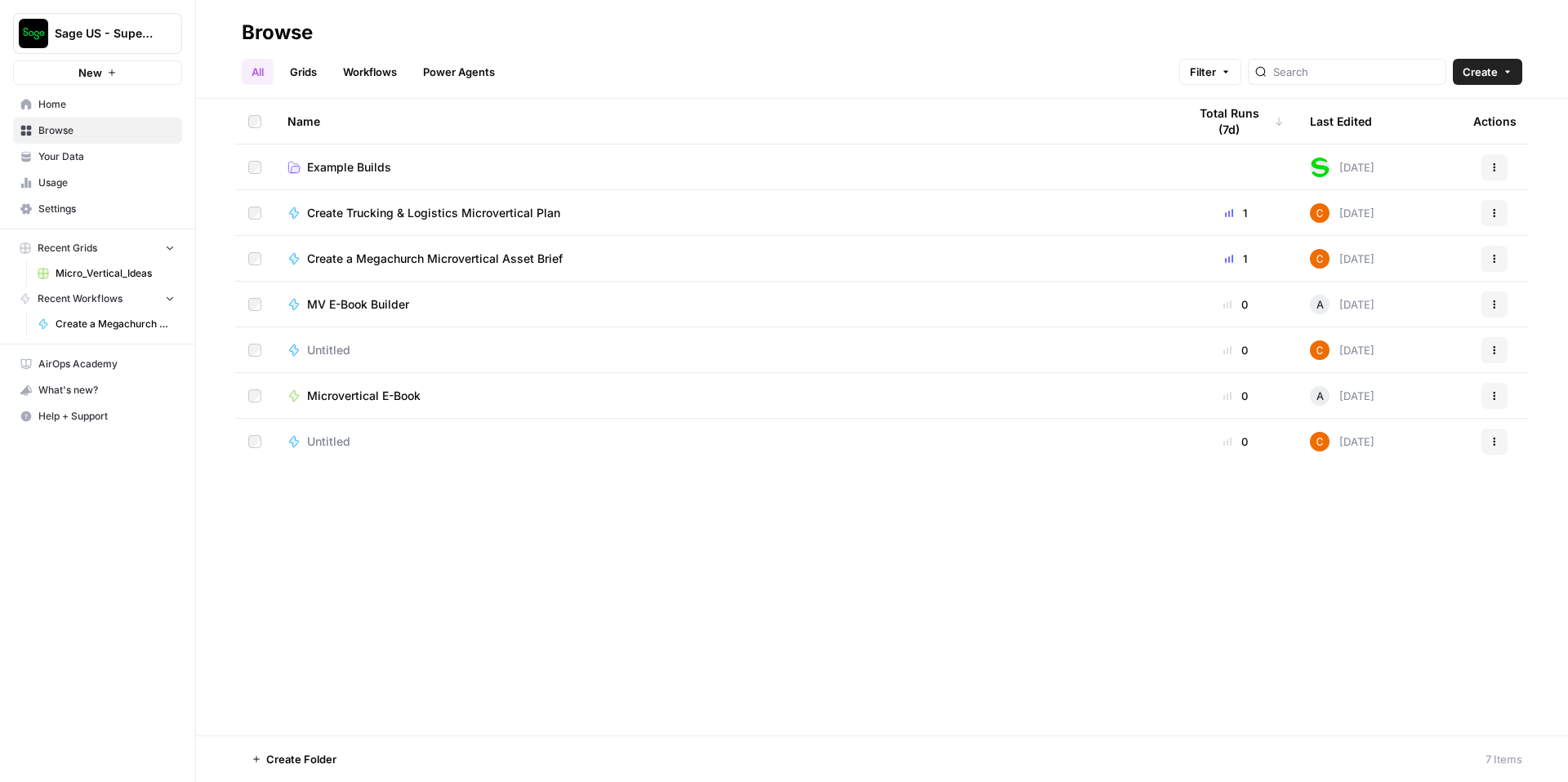
click at [364, 404] on span "Microvertical E-Book" at bounding box center [364, 395] width 114 height 16
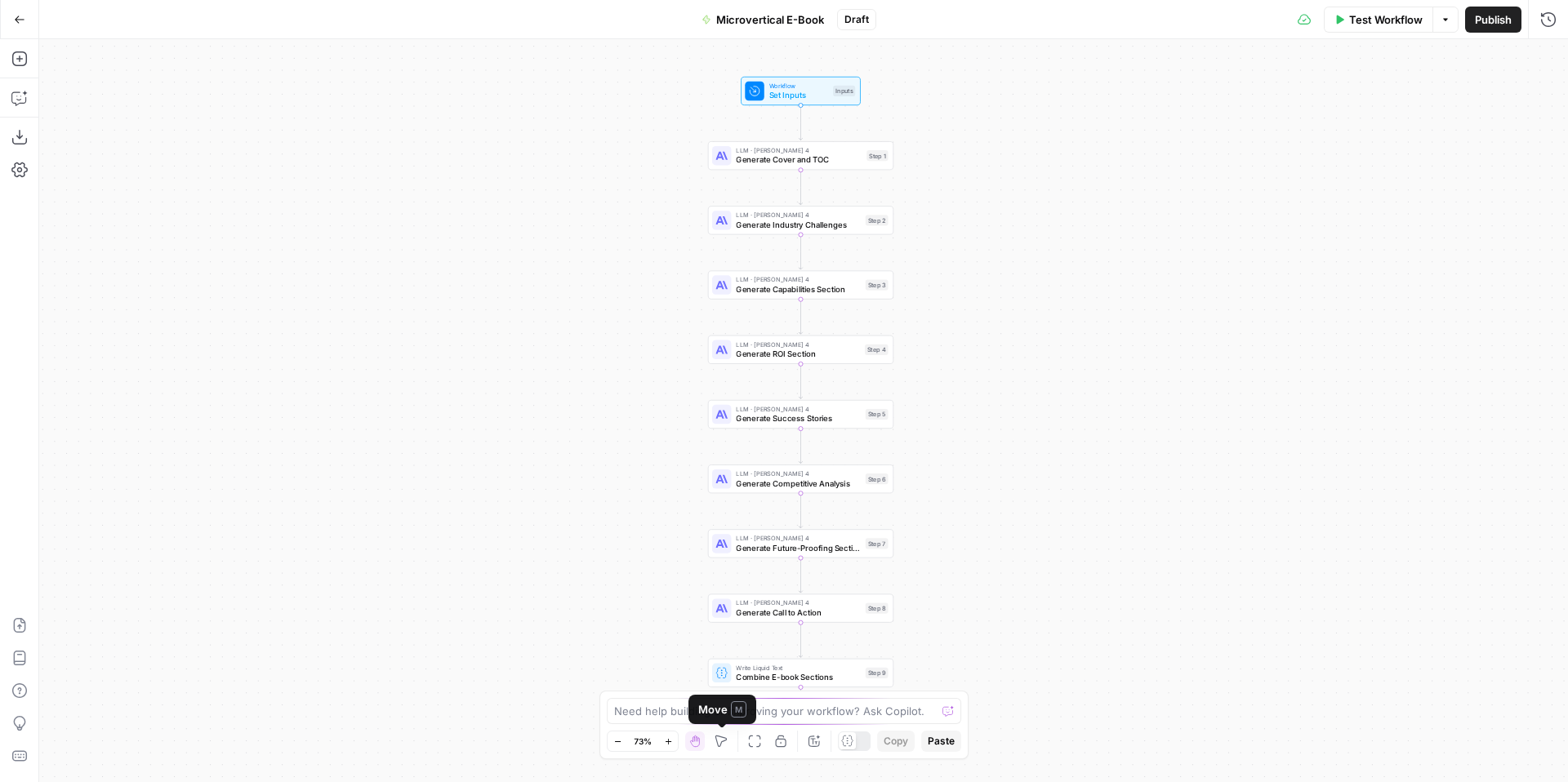
click at [726, 743] on icon "button" at bounding box center [720, 741] width 13 height 13
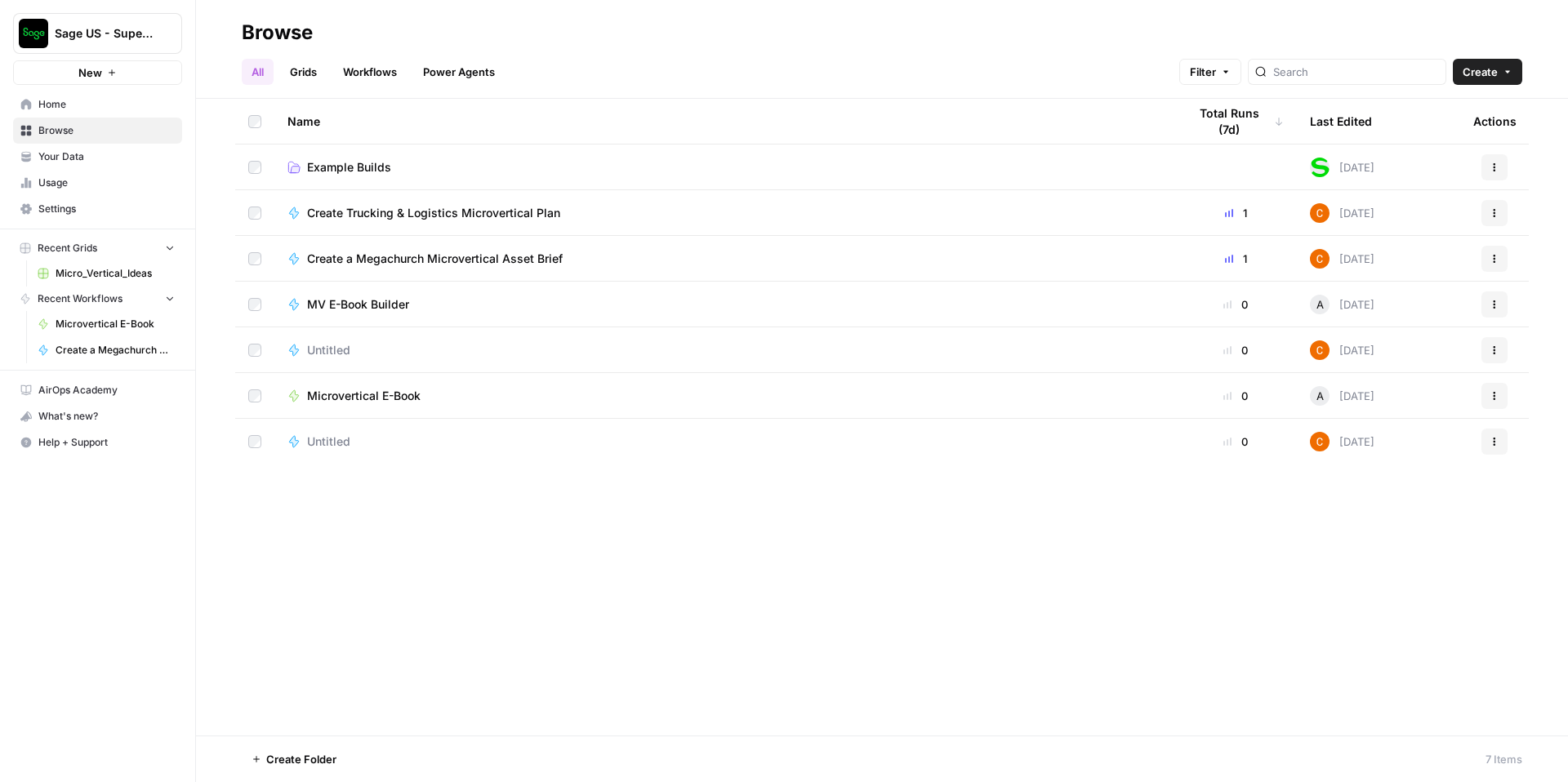
click at [319, 353] on span "Untitled" at bounding box center [329, 350] width 44 height 16
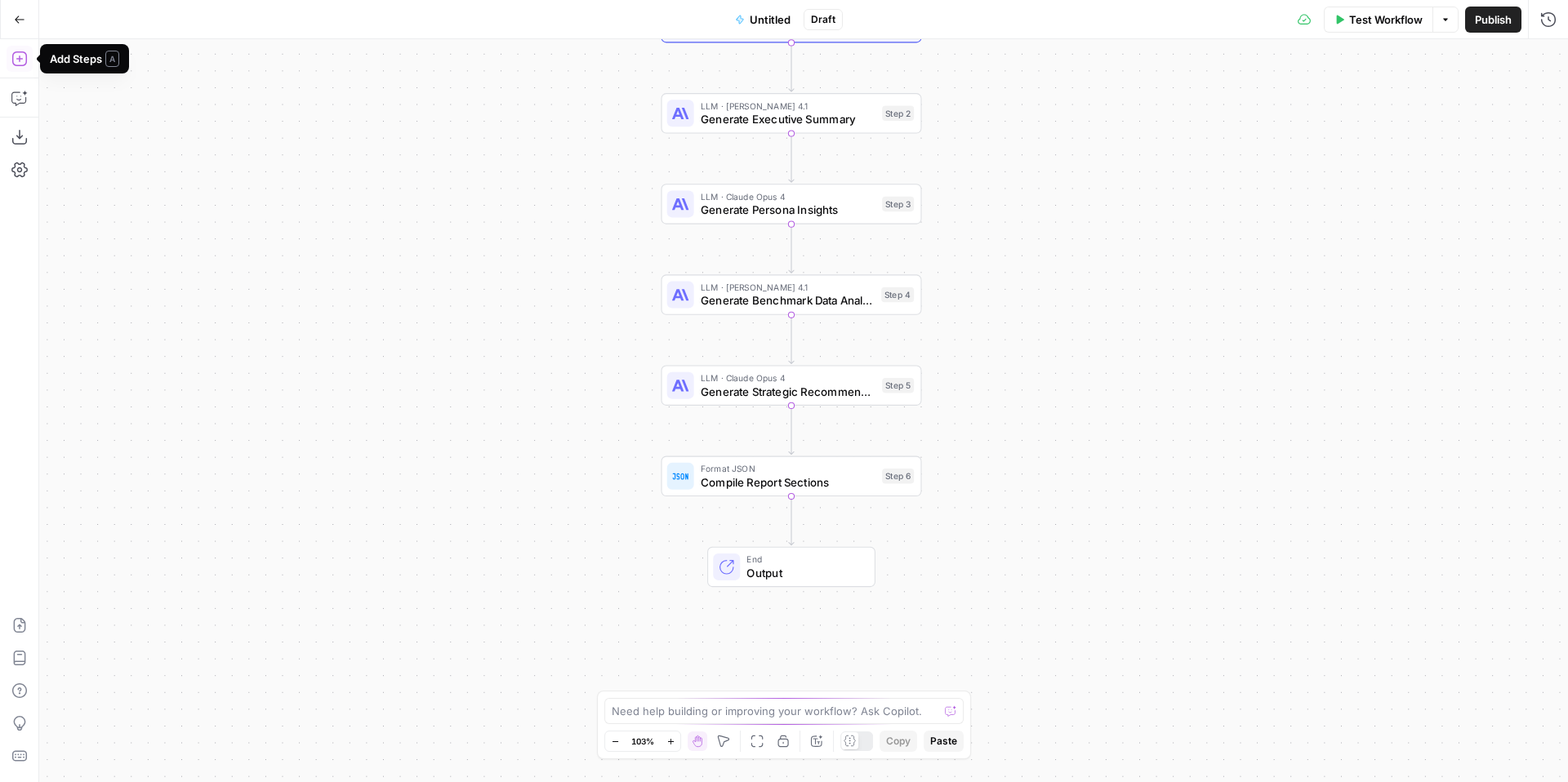
click at [20, 56] on icon "button" at bounding box center [19, 58] width 16 height 16
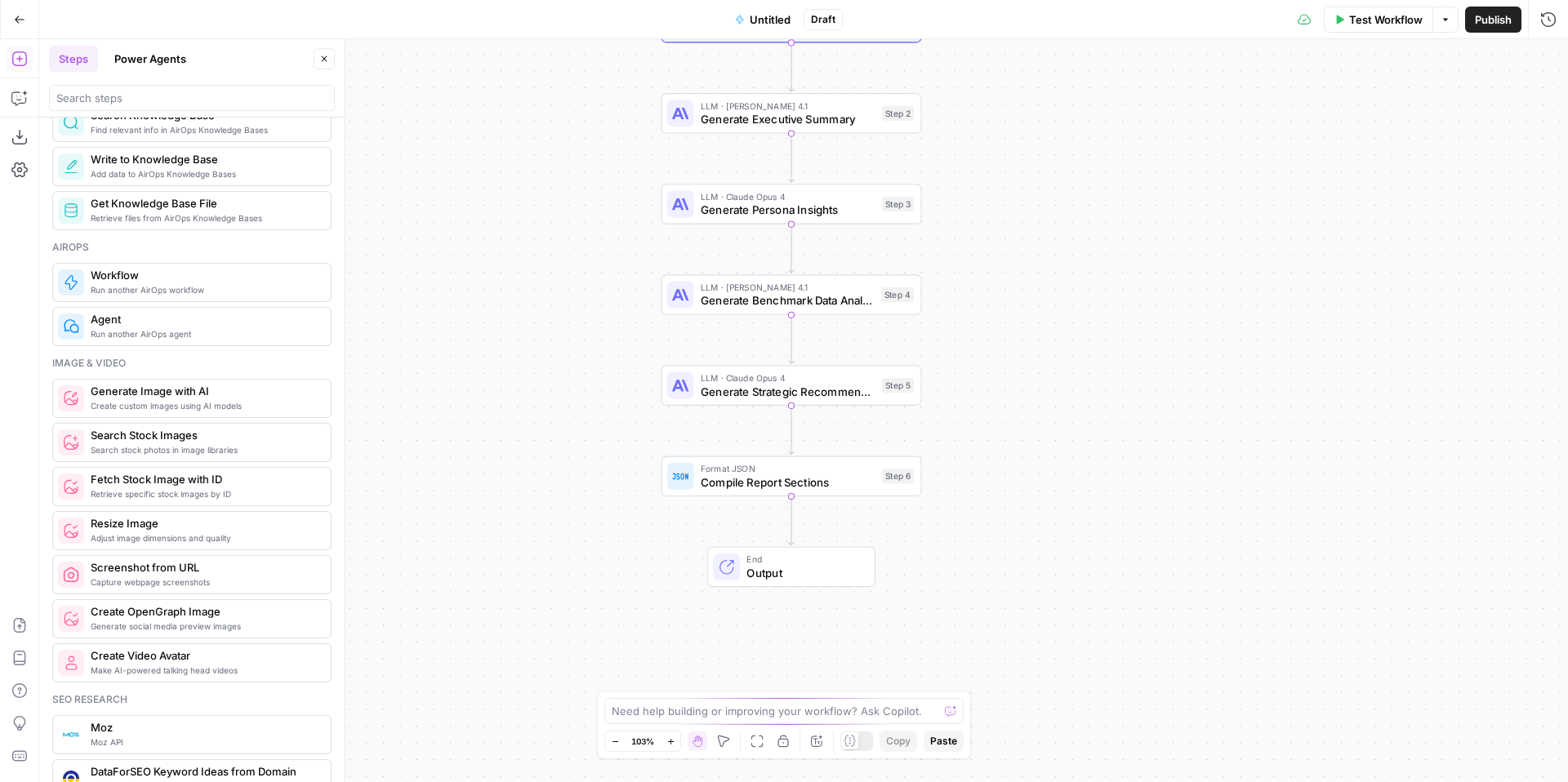
scroll to position [922, 0]
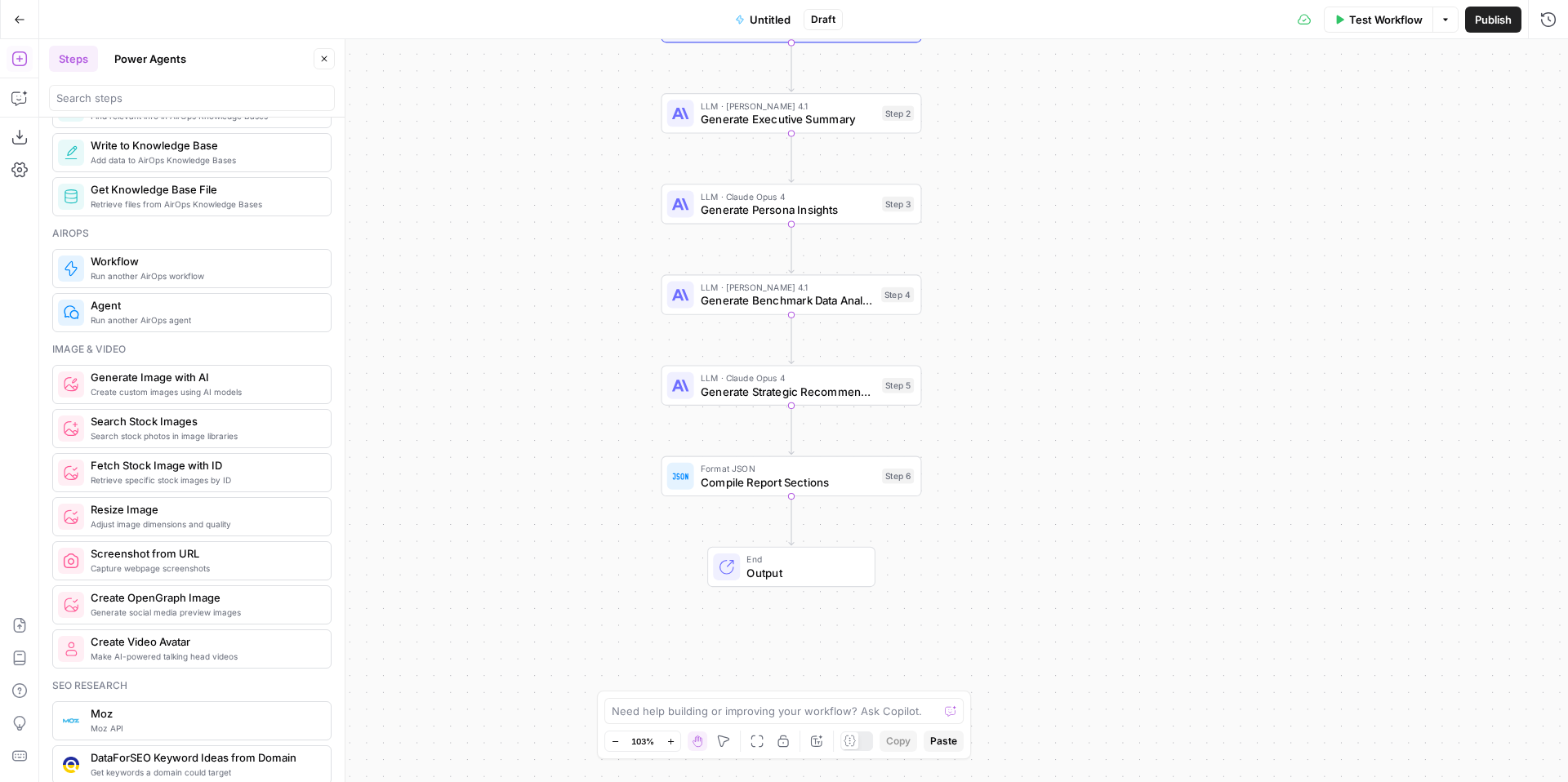
click at [28, 13] on button "Go Back" at bounding box center [20, 20] width 29 height 29
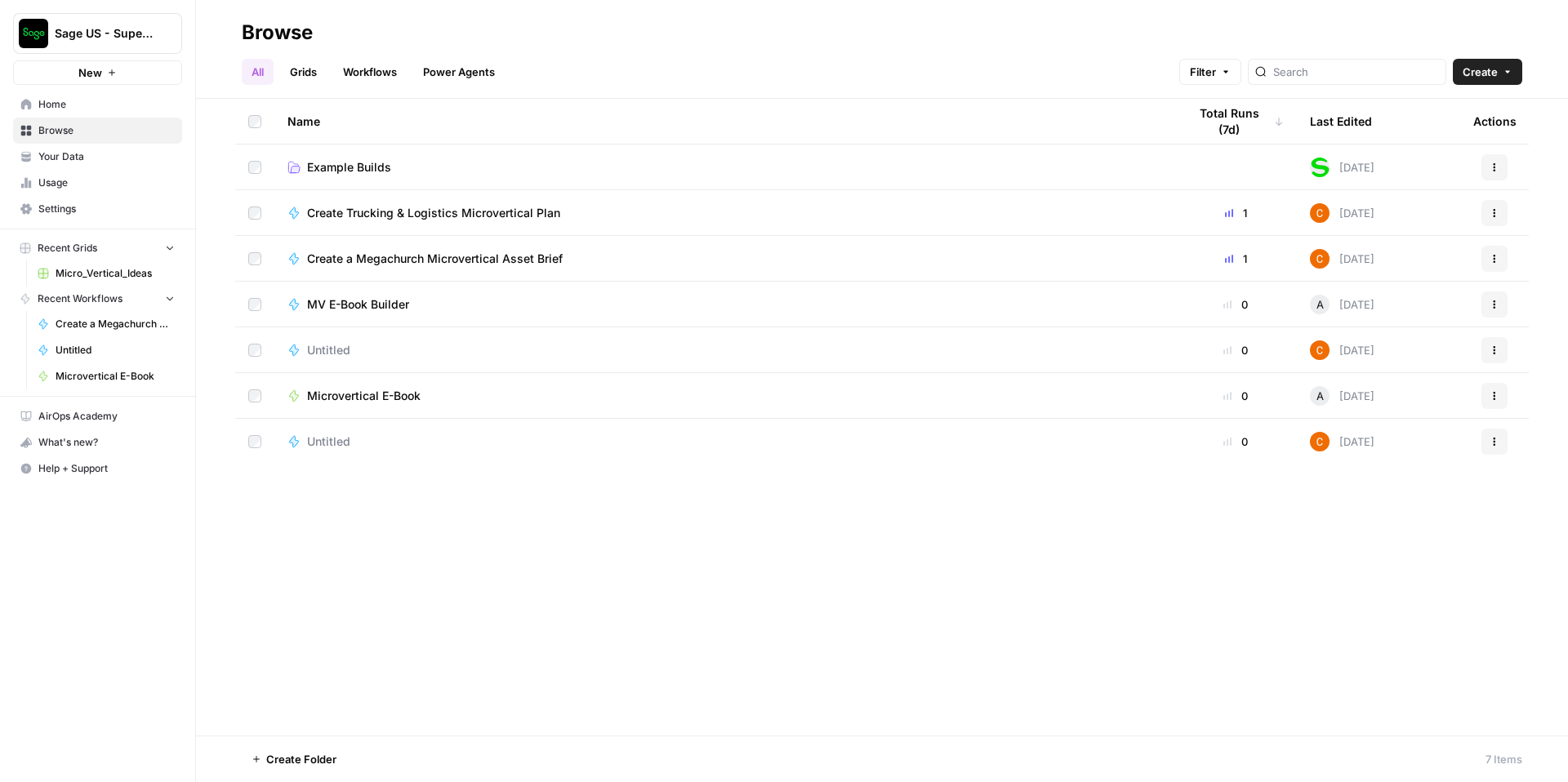
click at [90, 65] on span "New" at bounding box center [90, 73] width 24 height 16
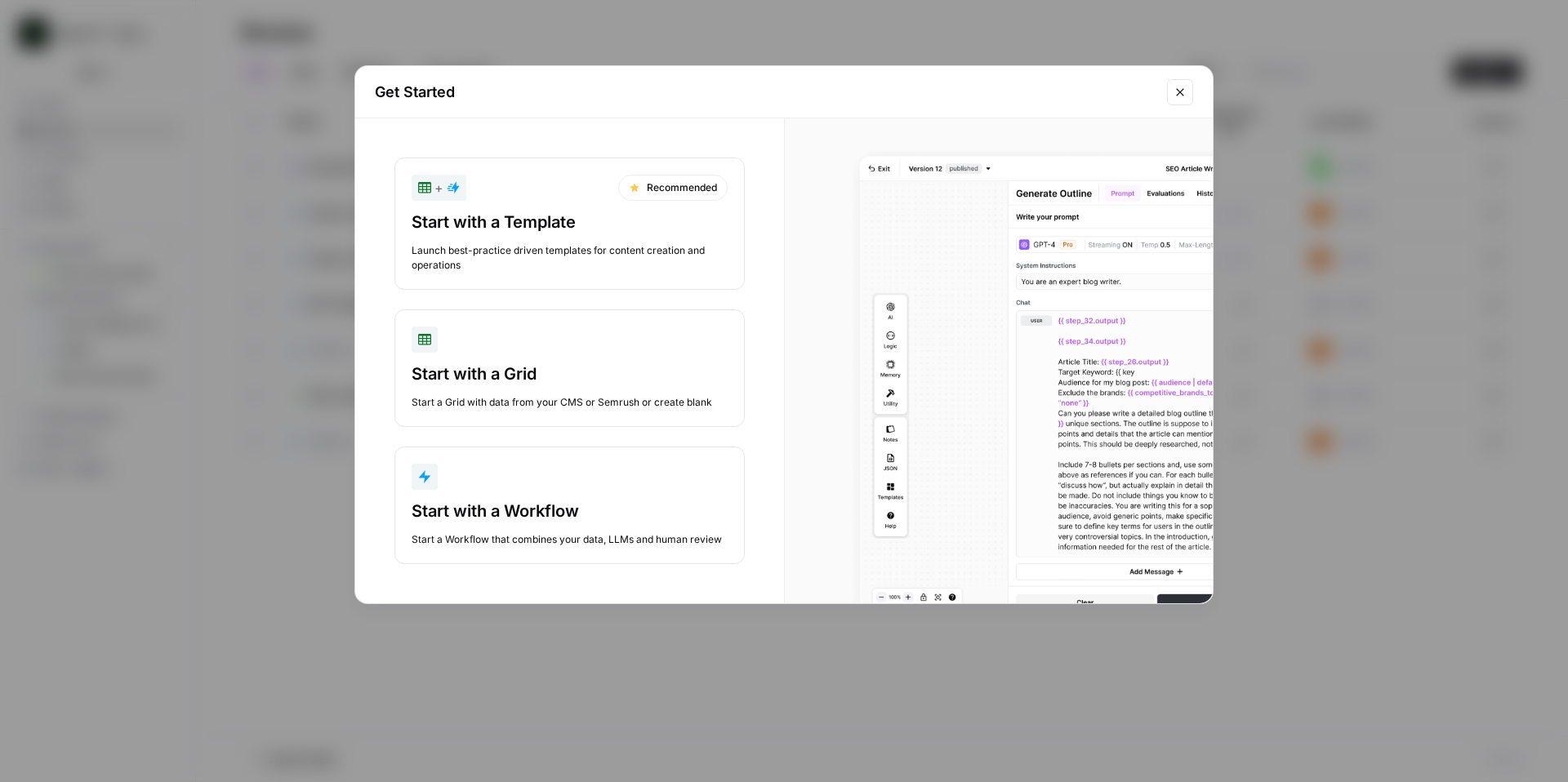
click at [541, 527] on div "Start with a Workflow Start a Workflow that combines your data, LLMs and human …" at bounding box center [569, 522] width 316 height 47
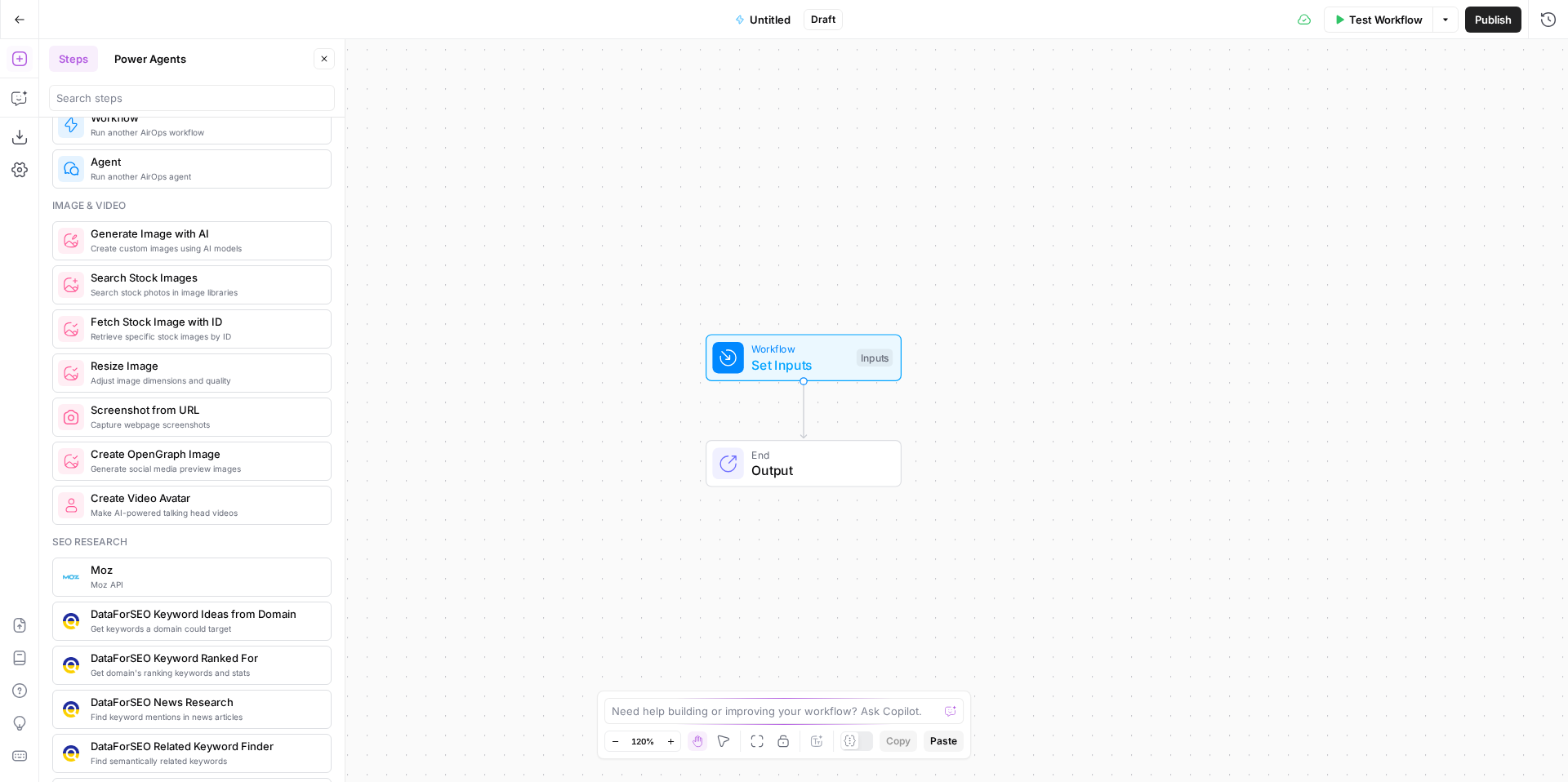
scroll to position [1061, 0]
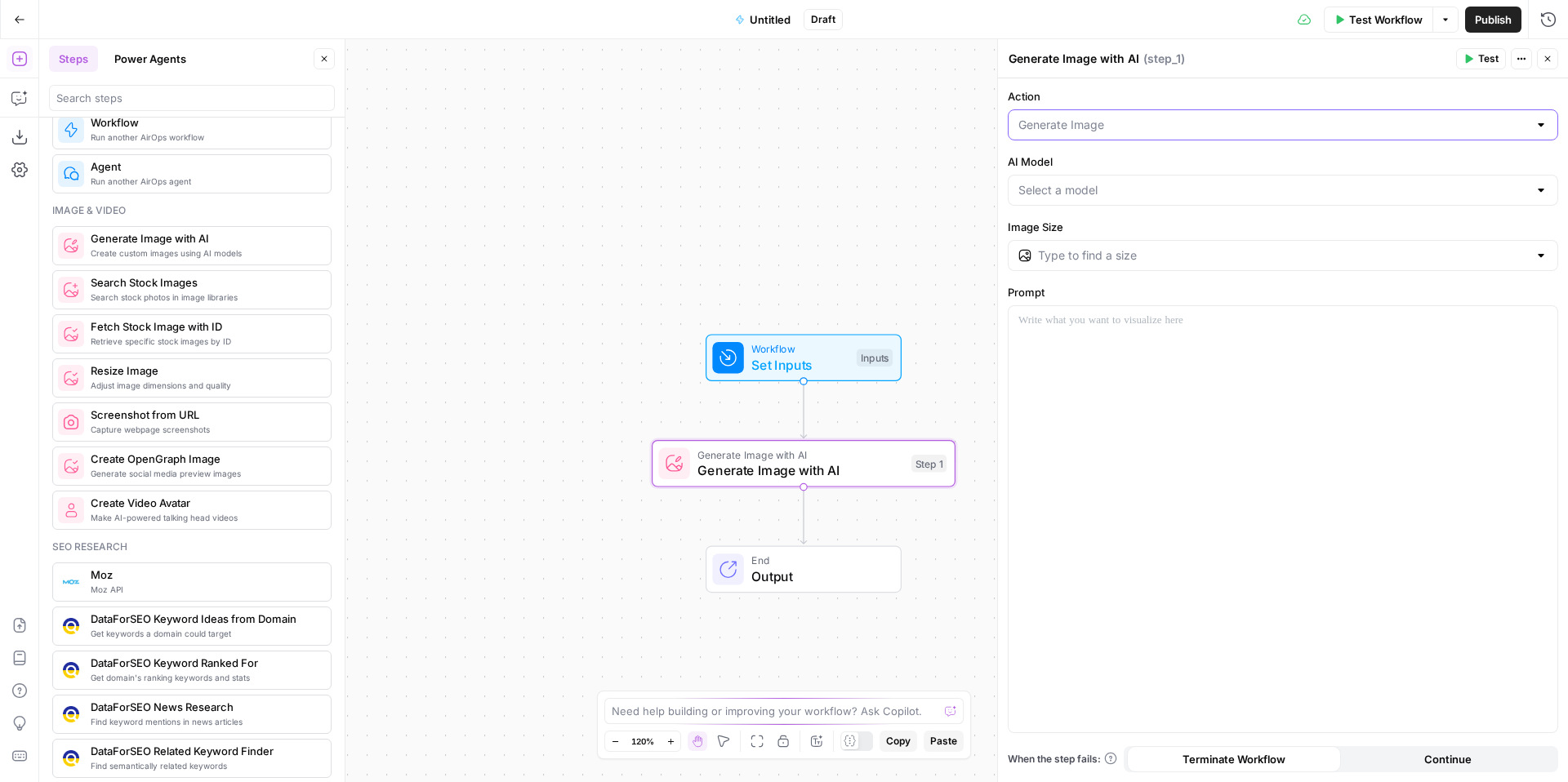
click at [1134, 122] on input "Action" at bounding box center [1273, 125] width 510 height 16
type input "Generate Image"
click at [1165, 86] on div "Action Generate Image AI Model Image Size Prompt When the step fails: Terminate…" at bounding box center [1283, 430] width 570 height 704
click at [1124, 195] on input "AI Model" at bounding box center [1273, 190] width 510 height 16
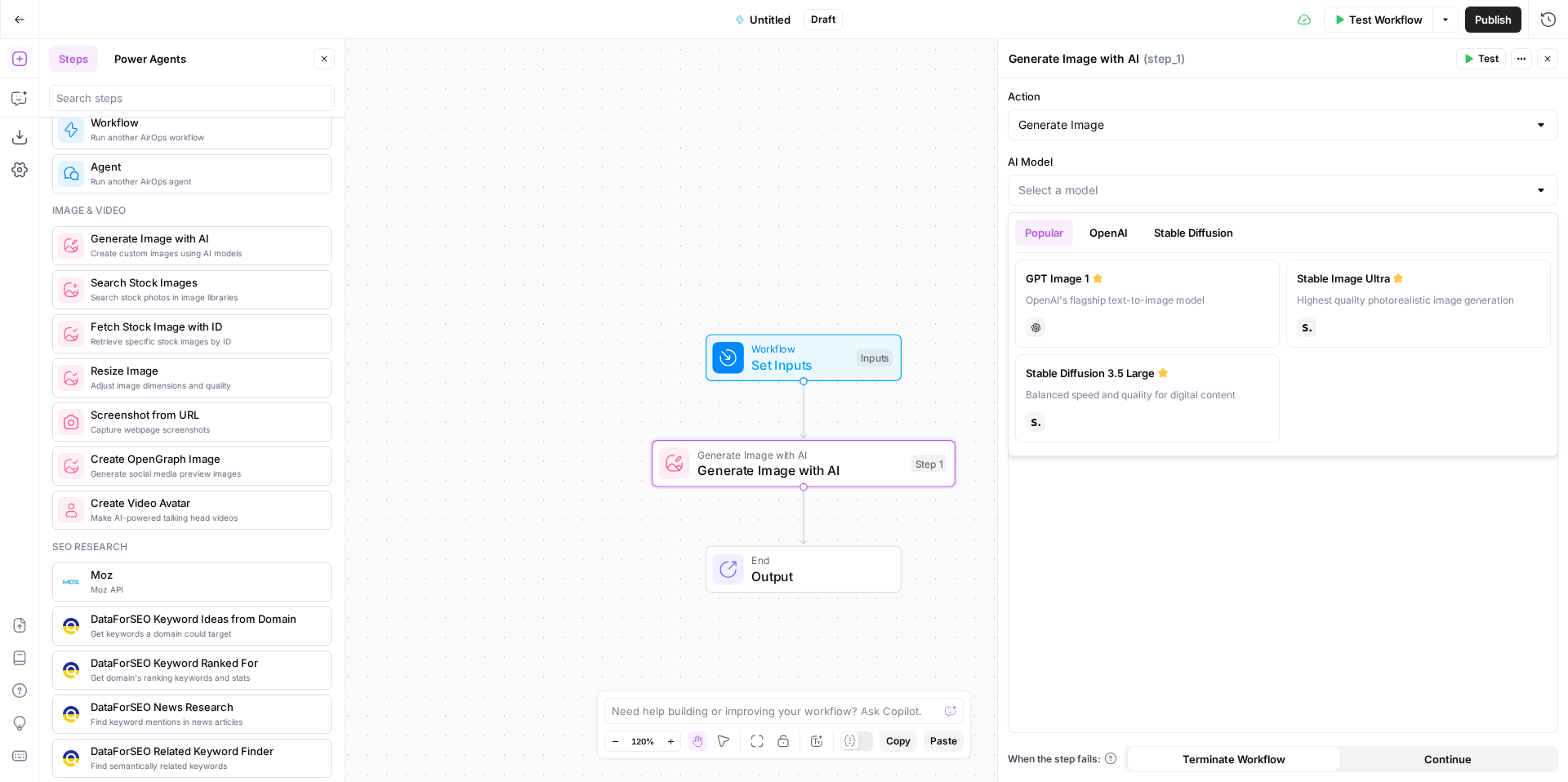
click at [1107, 237] on button "OpenAI" at bounding box center [1109, 232] width 58 height 26
click at [1182, 225] on button "Stable Diffusion" at bounding box center [1193, 232] width 99 height 26
click at [1167, 318] on div "stability" at bounding box center [1146, 325] width 243 height 23
type input "Stable Image Ultra"
type input "21:9 (1536×640)"
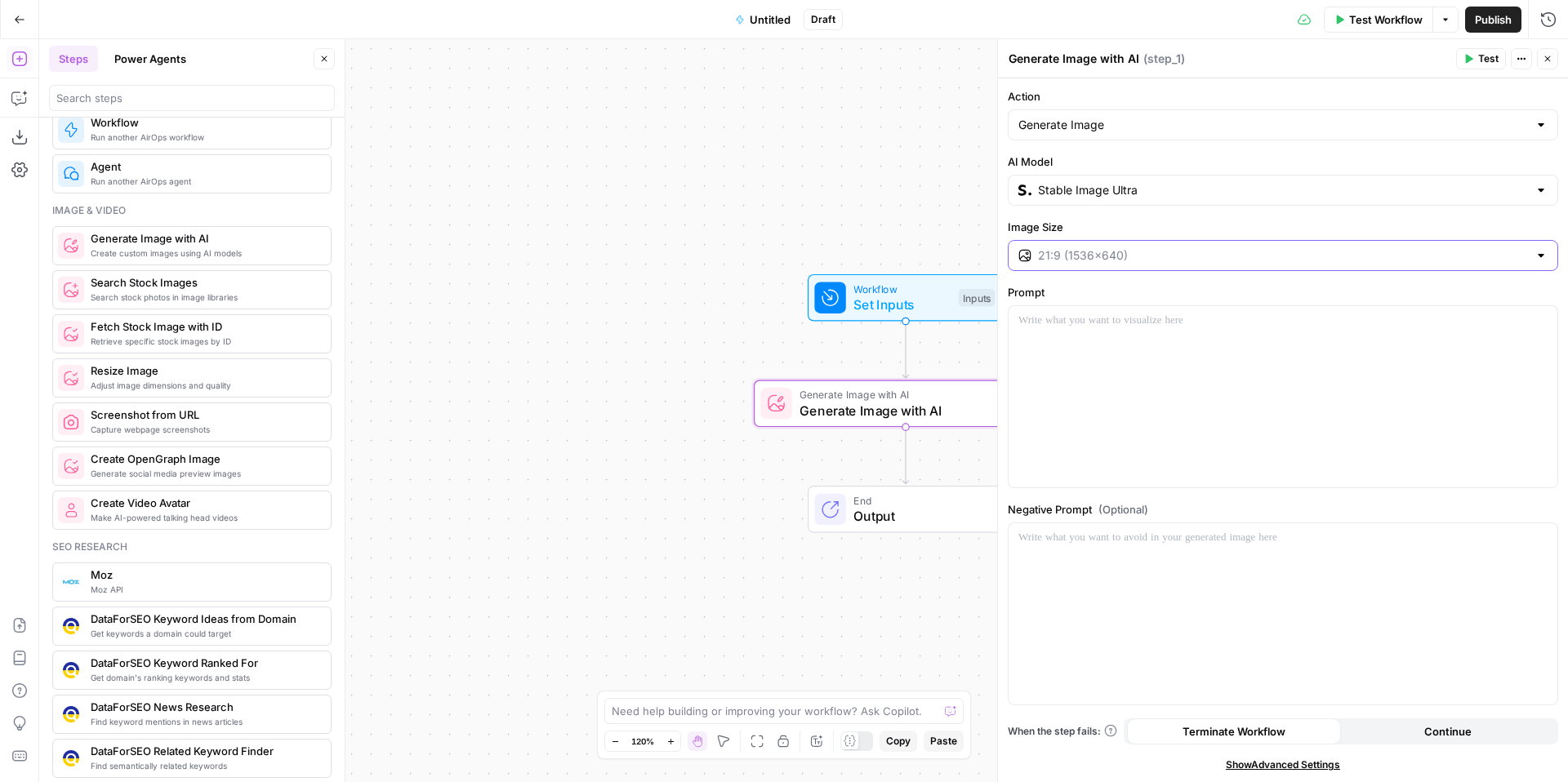
click at [1314, 258] on input "Image Size" at bounding box center [1283, 255] width 490 height 16
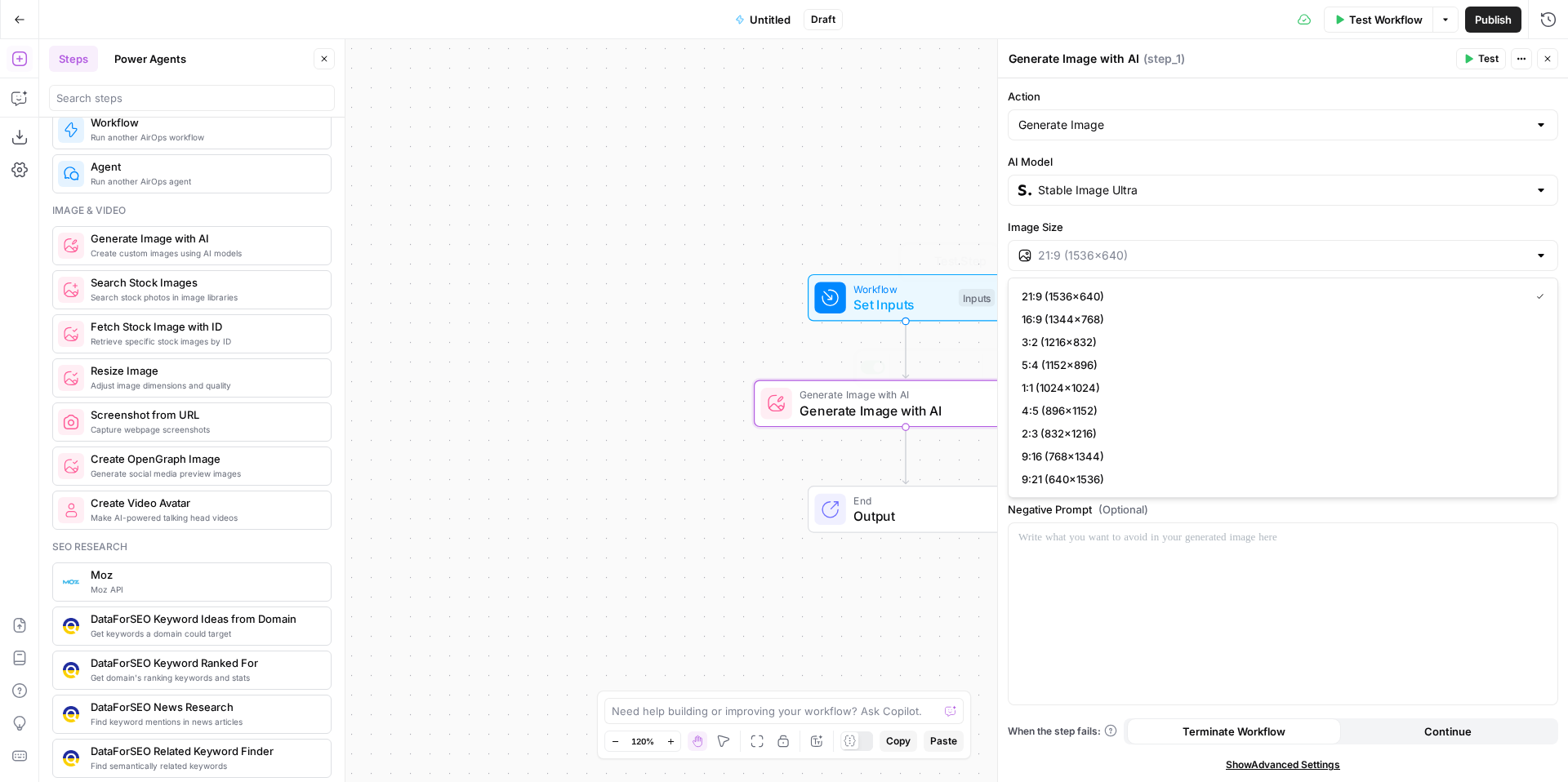
type input "21:9 (1536×640)"
click at [722, 413] on div "Workflow Set Inputs Inputs Test Step Generate Image with AI Generate Image with…" at bounding box center [803, 411] width 1529 height 743
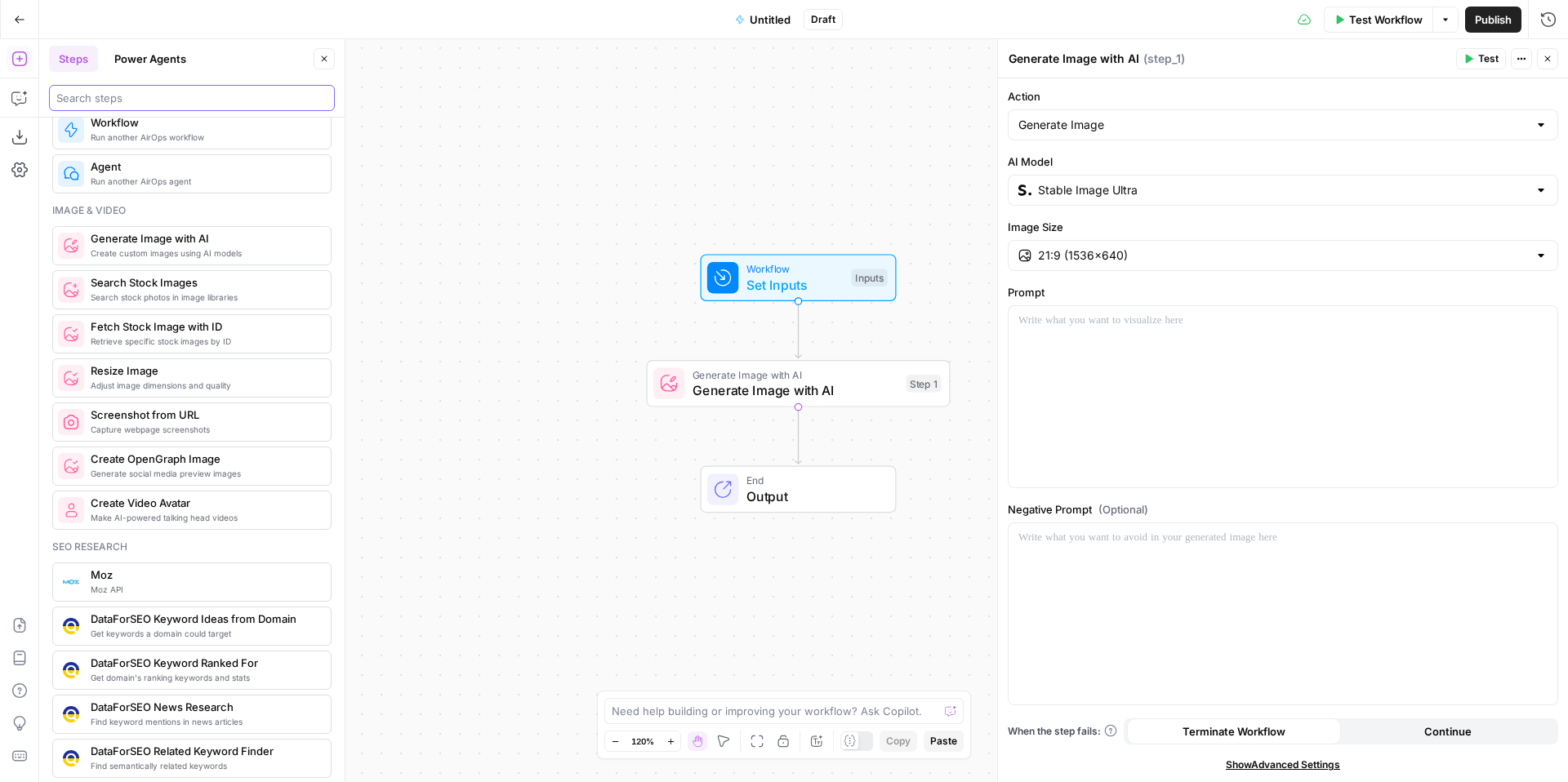
click at [188, 93] on input "search" at bounding box center [192, 97] width 271 height 16
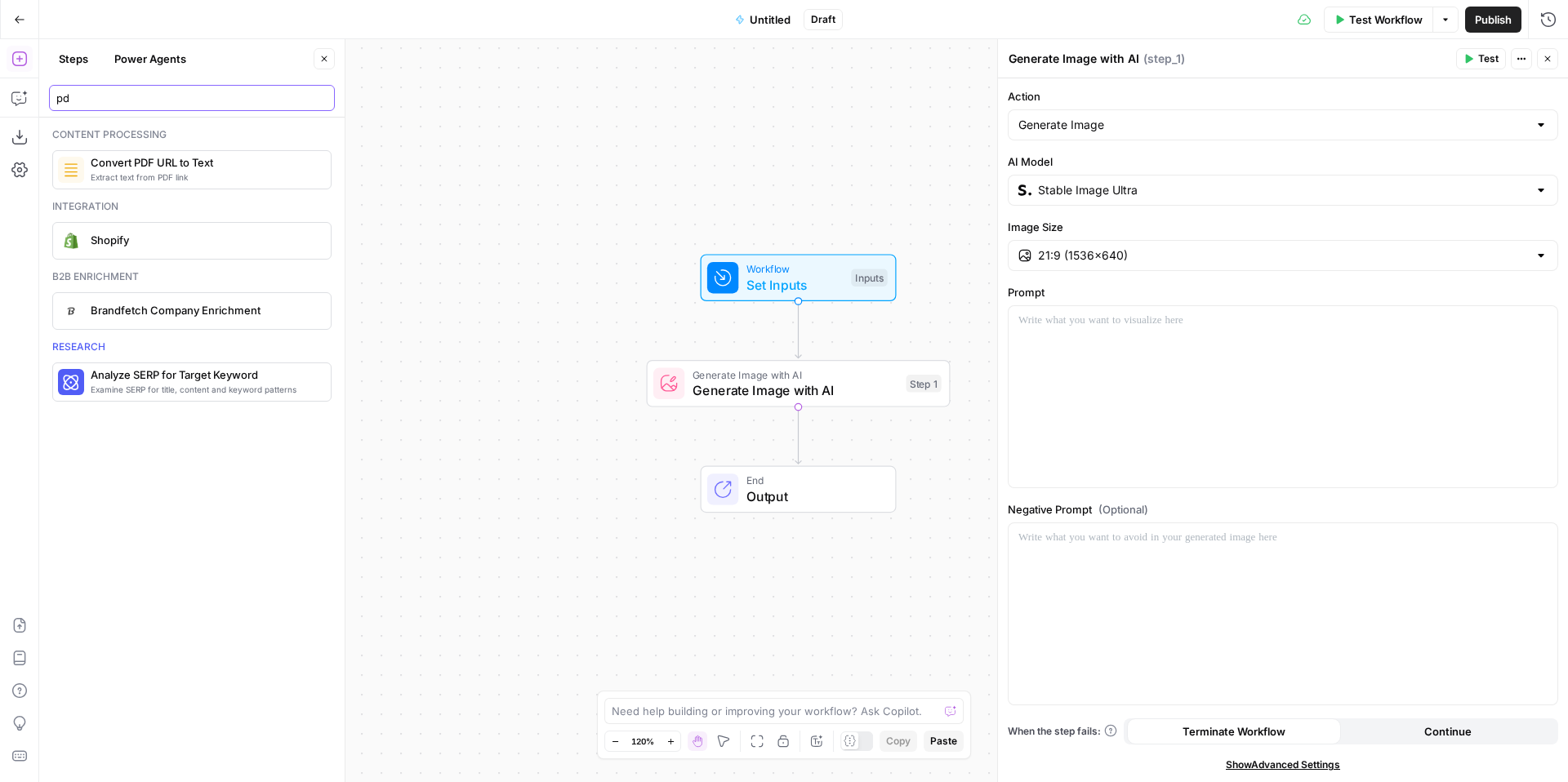
type input "p"
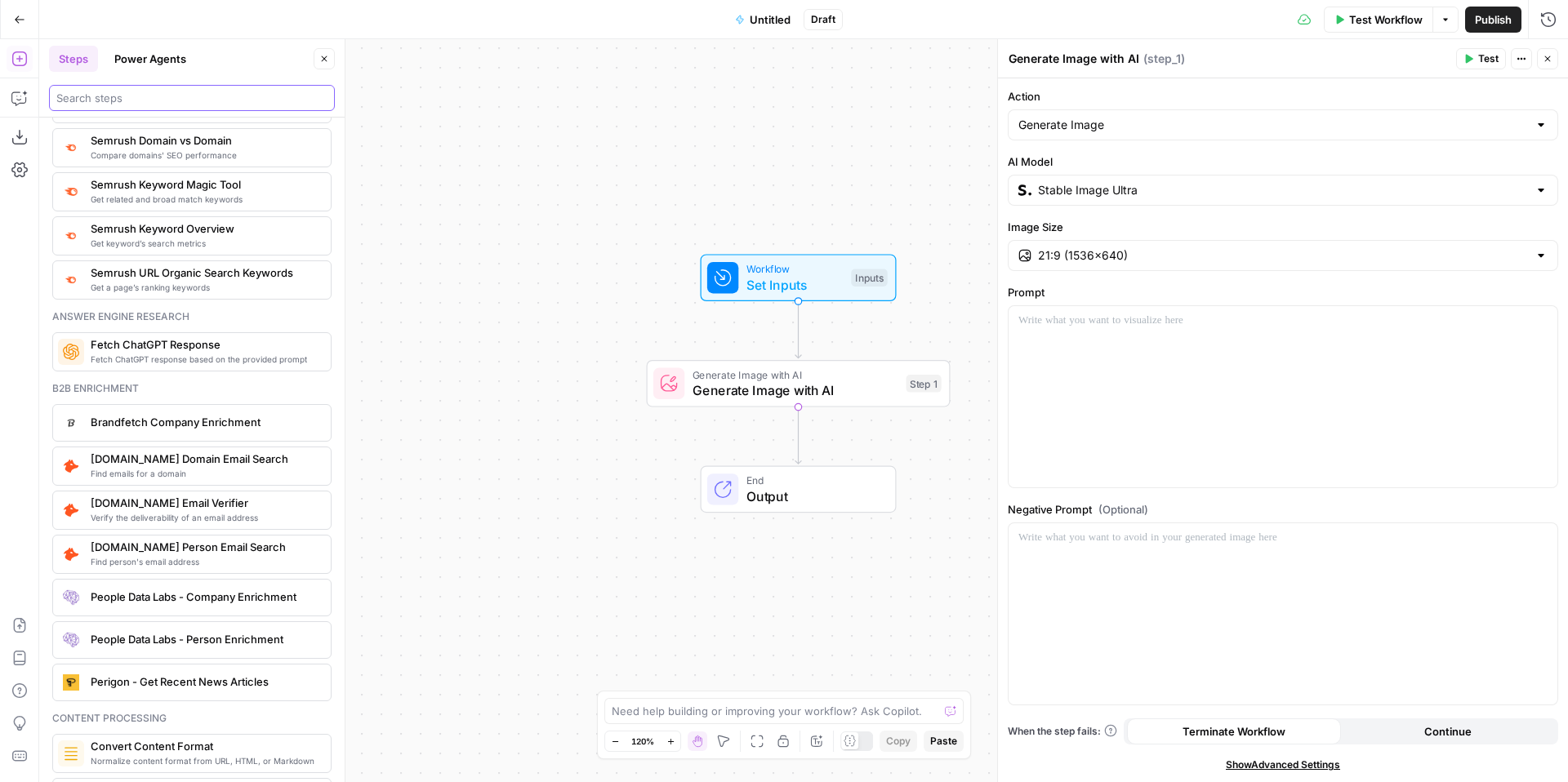
scroll to position [2012, 0]
